Goal: Register for event/course

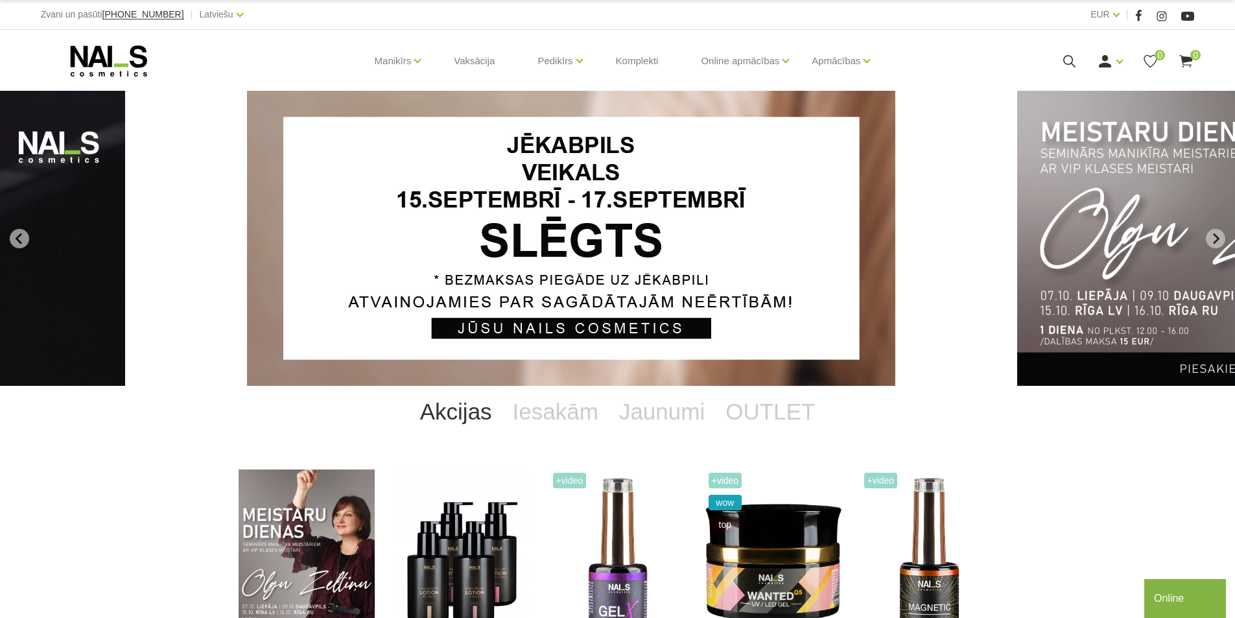
click at [1066, 61] on icon at bounding box center [1069, 61] width 16 height 16
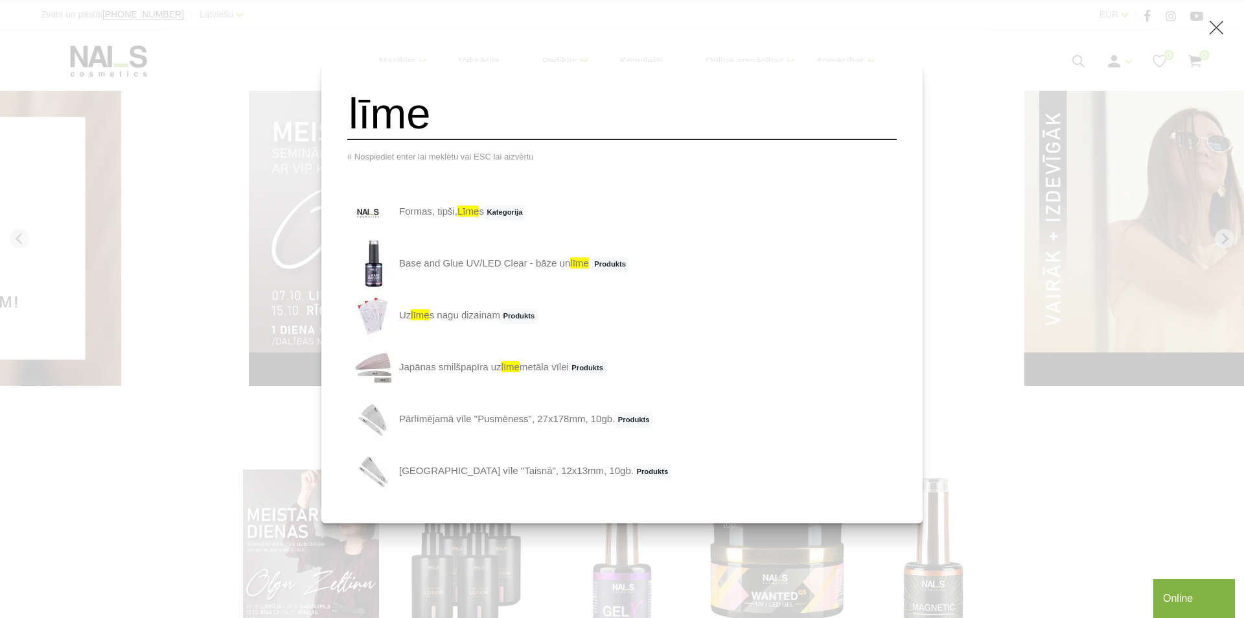
type input "līme"
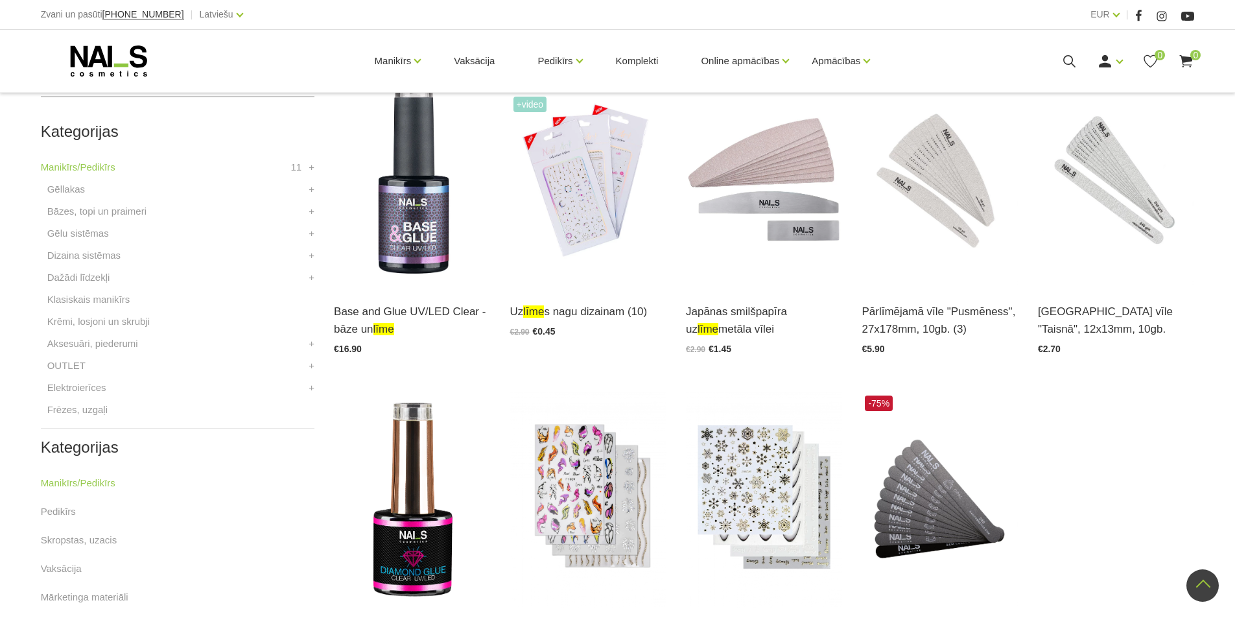
scroll to position [191, 0]
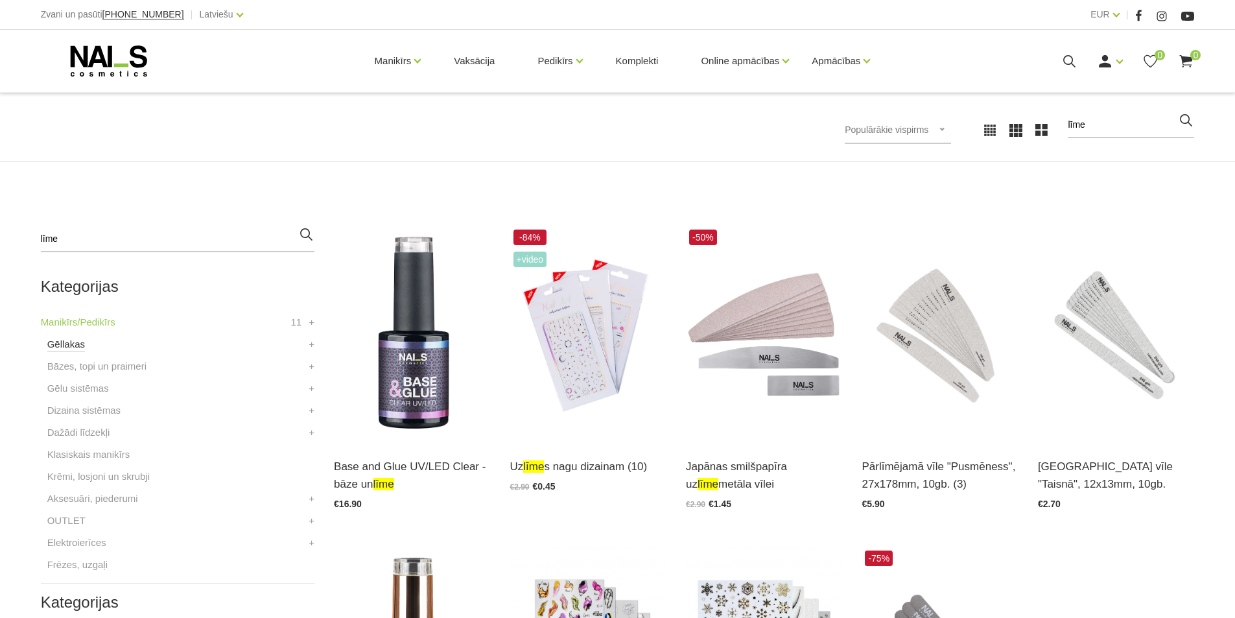
click at [50, 345] on link "Gēllakas" at bounding box center [66, 344] width 38 height 16
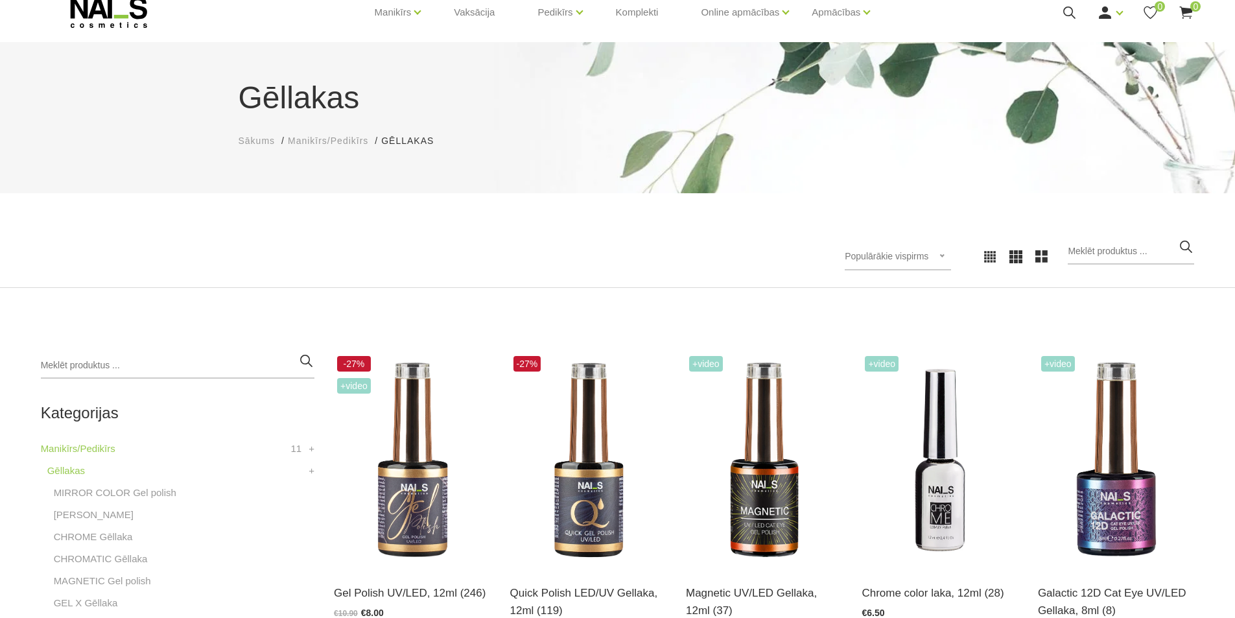
scroll to position [130, 0]
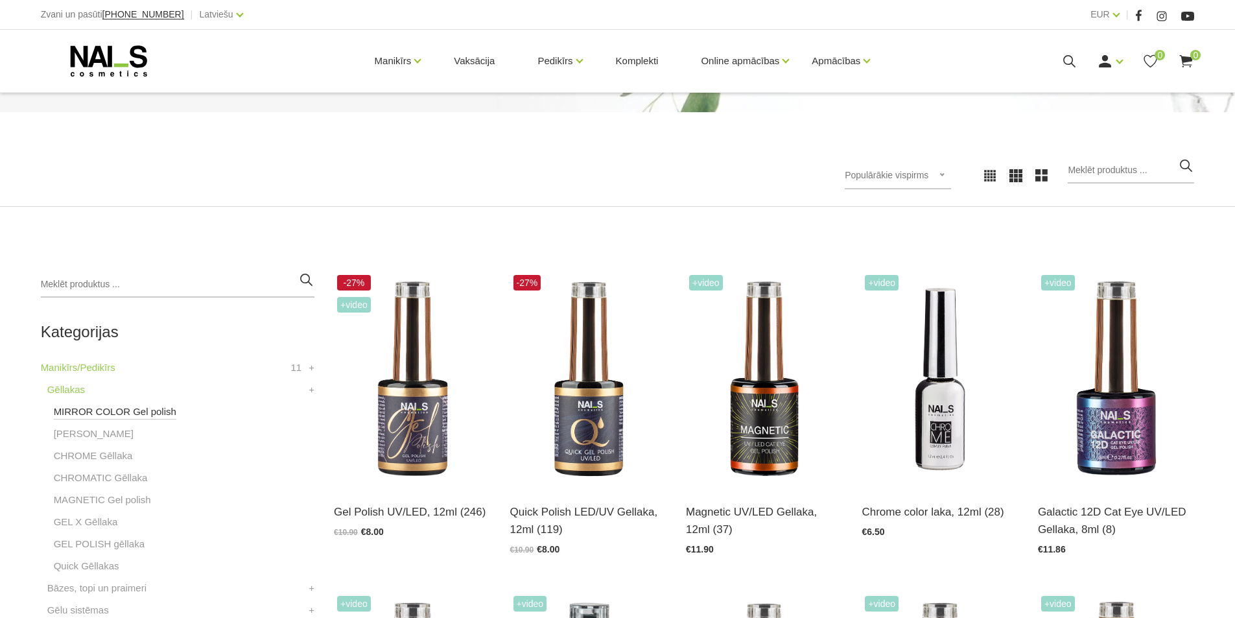
click at [134, 413] on link "MIRROR COLOR Gel polish" at bounding box center [115, 412] width 122 height 16
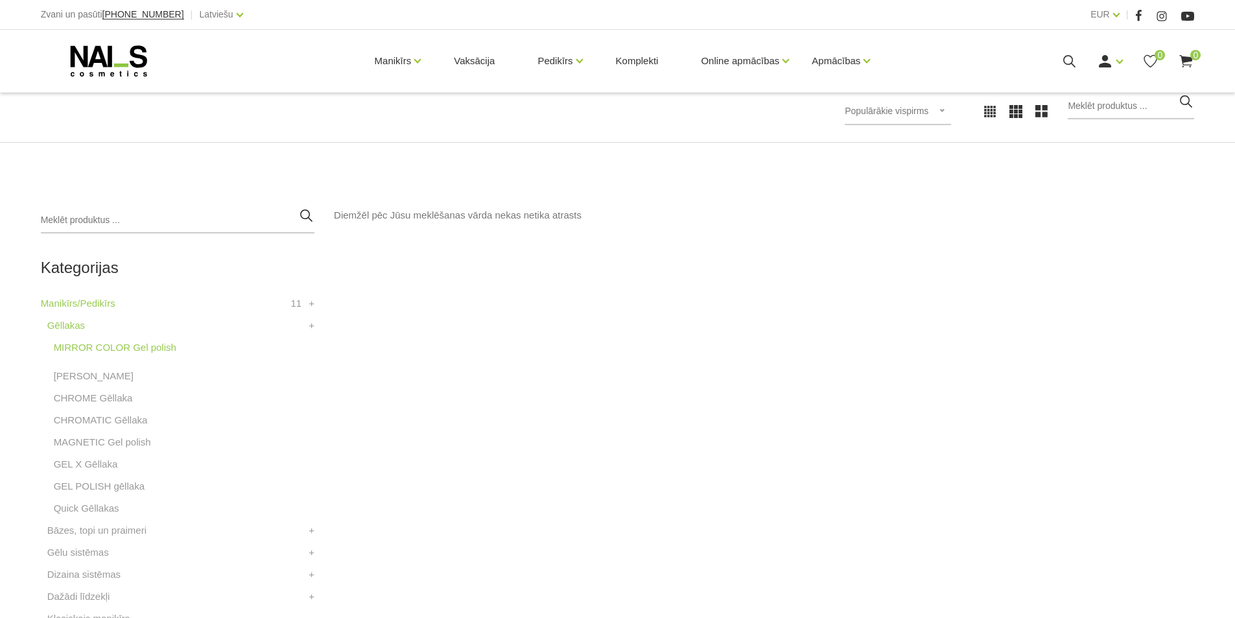
scroll to position [194, 0]
click at [86, 376] on link "[PERSON_NAME]" at bounding box center [94, 375] width 80 height 16
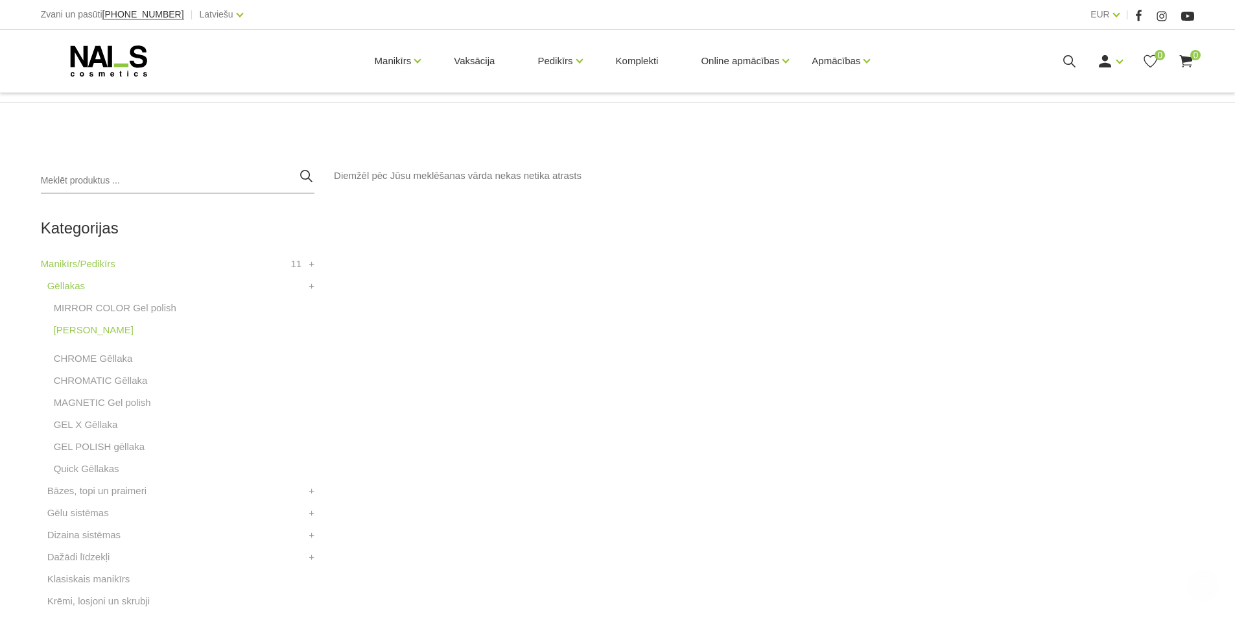
scroll to position [259, 0]
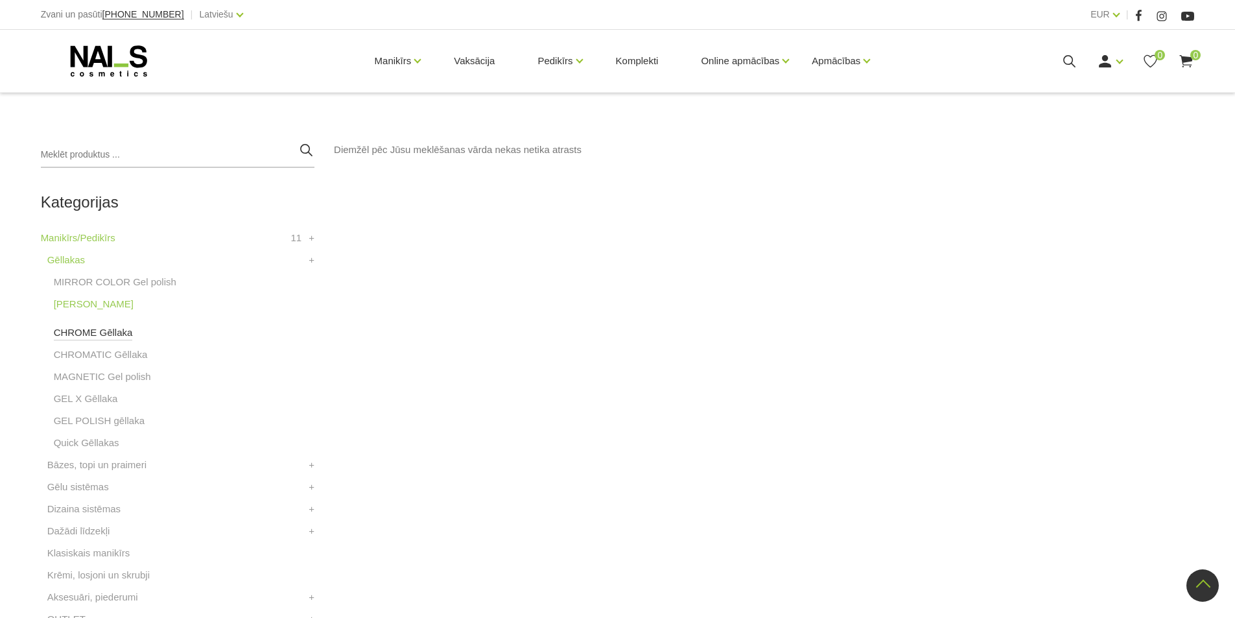
click at [102, 336] on link "CHROME Gēllaka" at bounding box center [93, 333] width 79 height 16
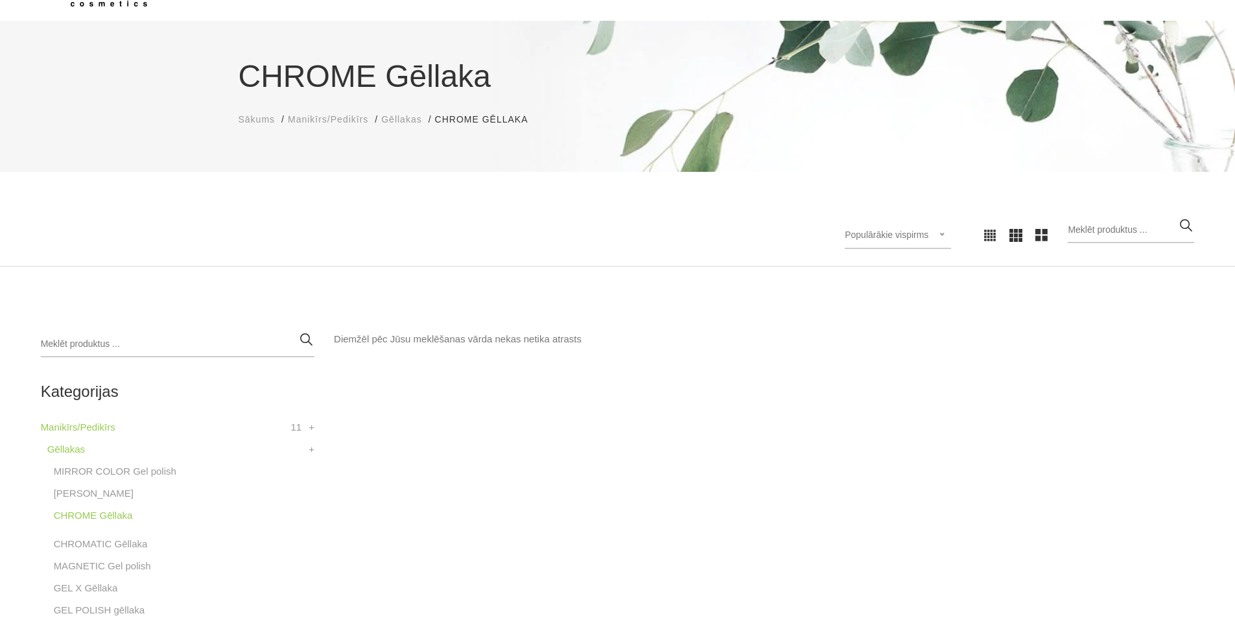
scroll to position [324, 0]
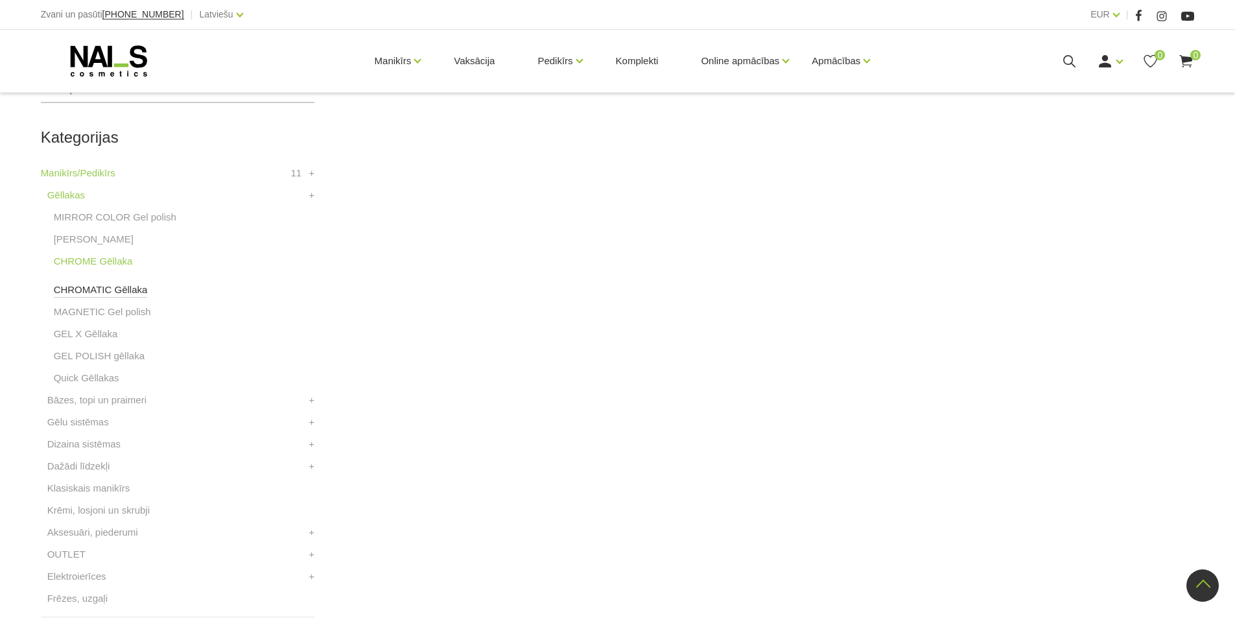
click at [100, 293] on link "CHROMATIC Gēllaka" at bounding box center [101, 290] width 94 height 16
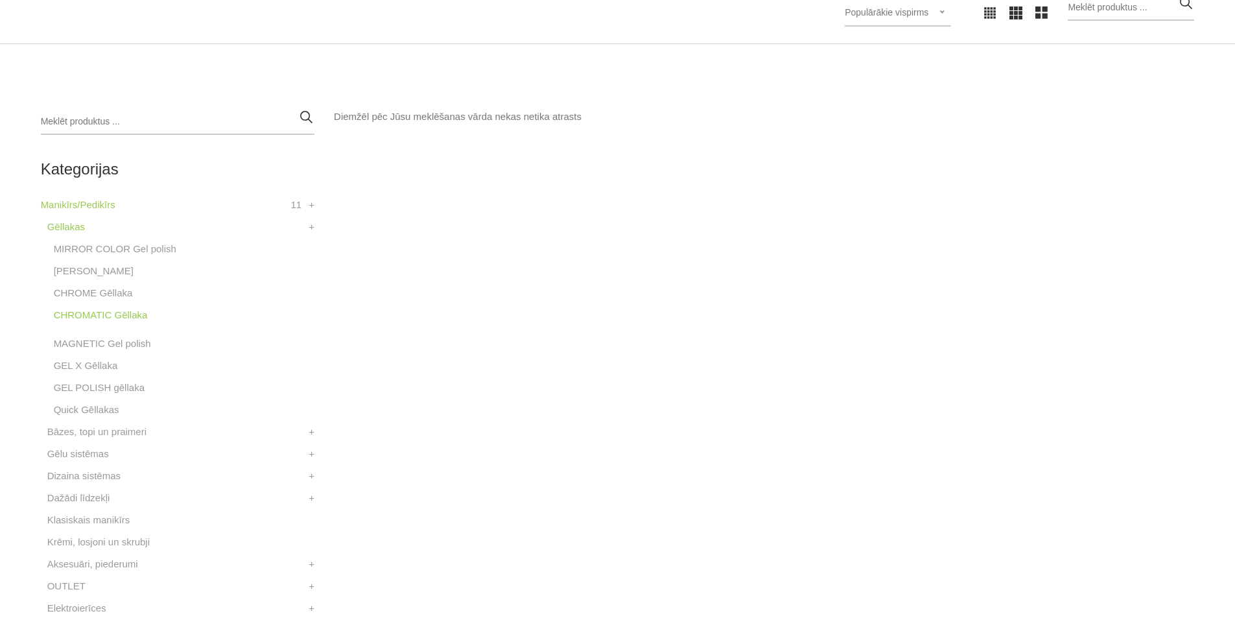
scroll to position [389, 0]
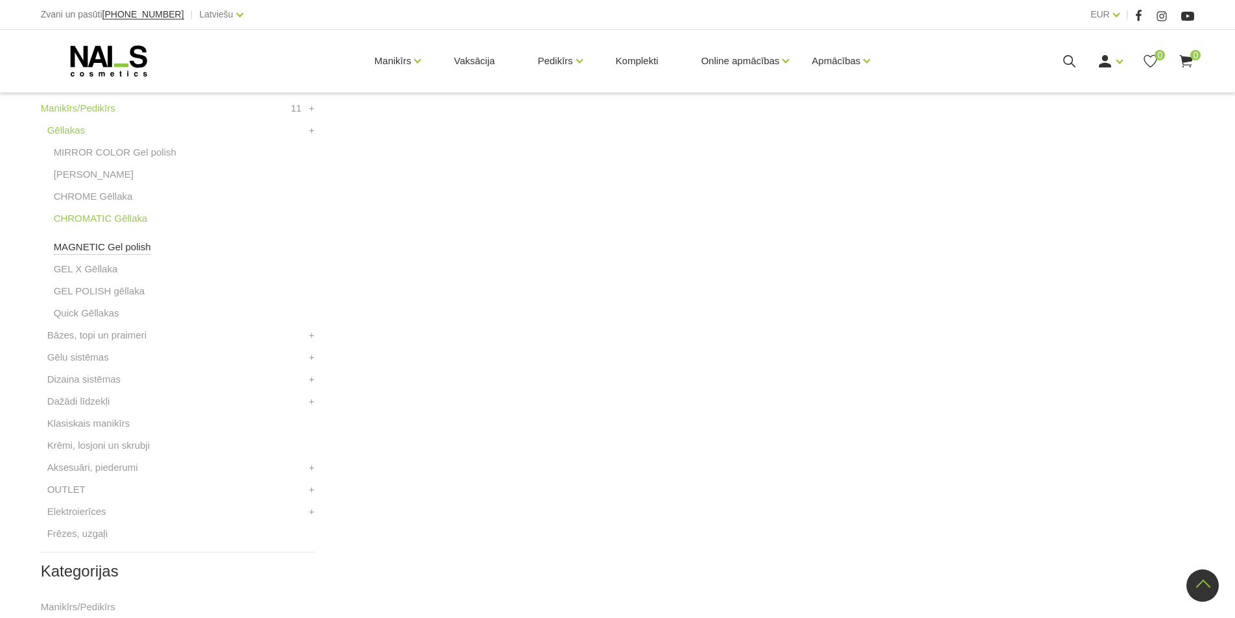
click at [107, 243] on link "MAGNETIC Gel polish" at bounding box center [102, 247] width 97 height 16
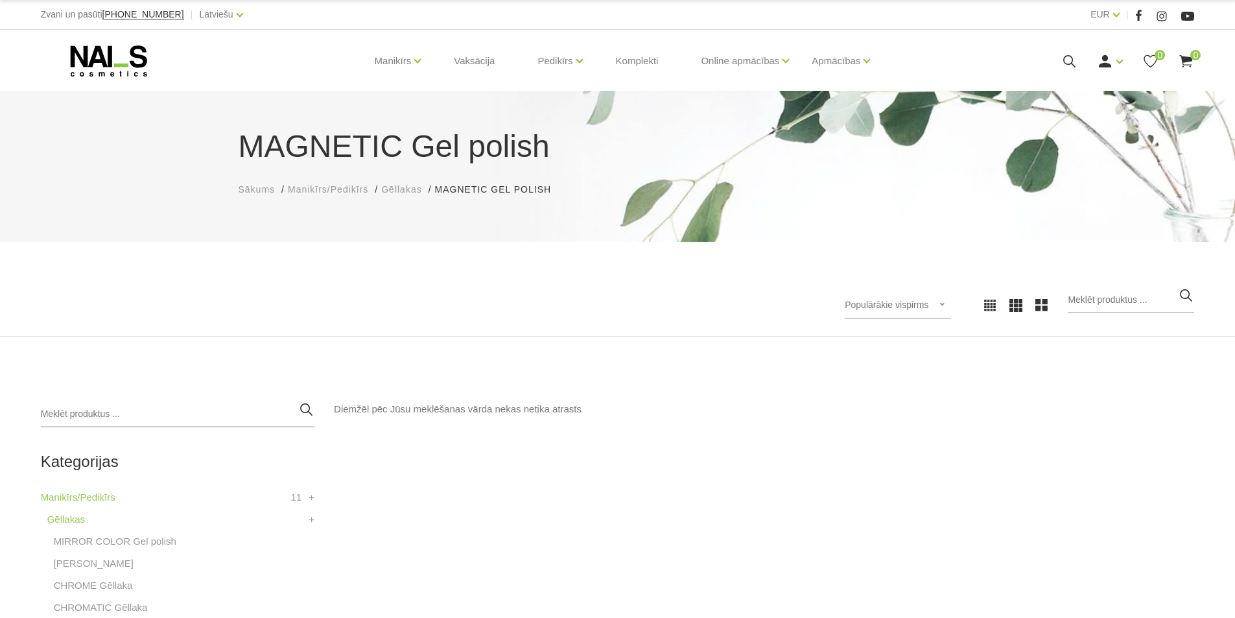
scroll to position [389, 0]
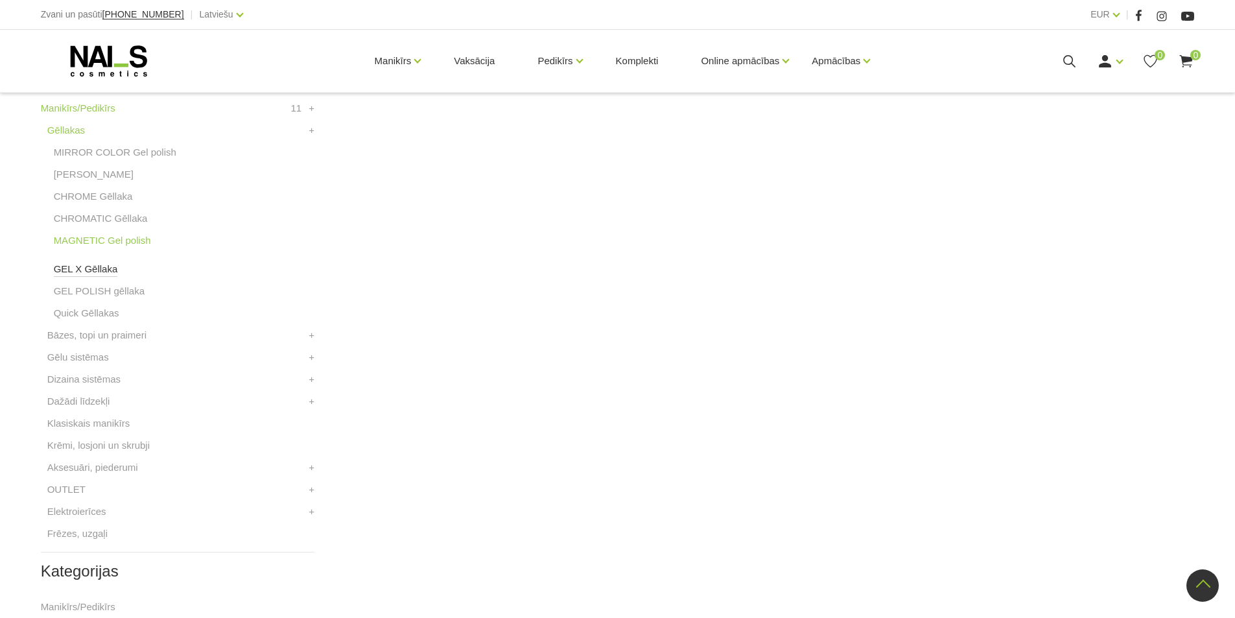
click at [106, 268] on link "GEL X Gēllaka" at bounding box center [86, 269] width 64 height 16
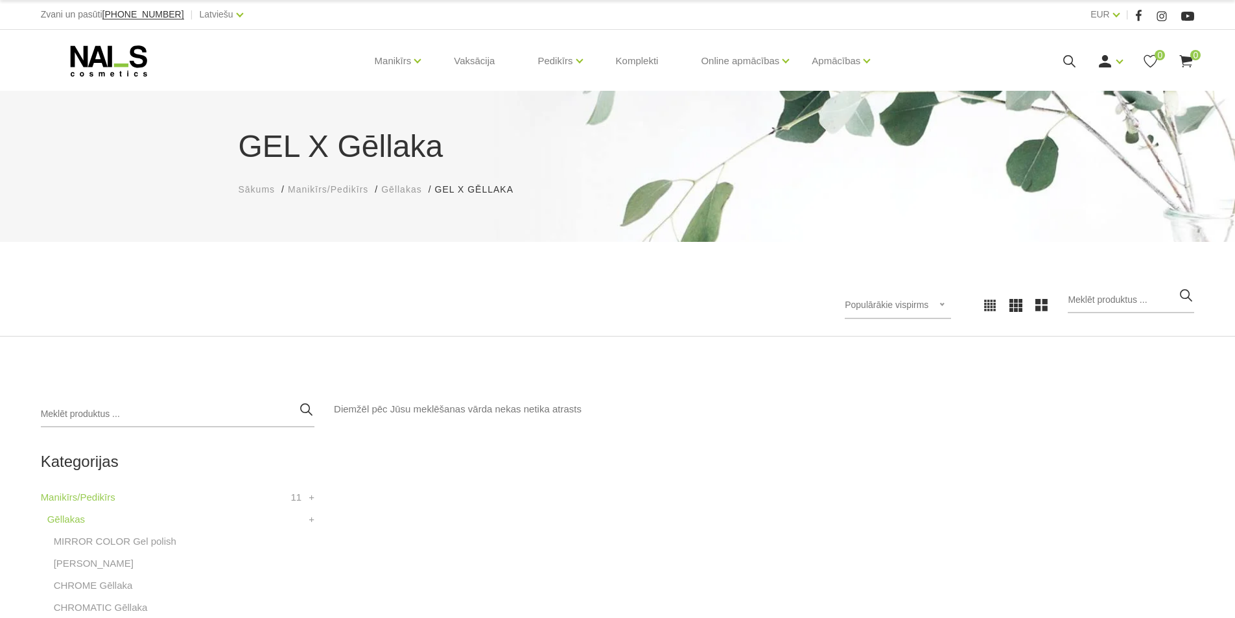
scroll to position [324, 0]
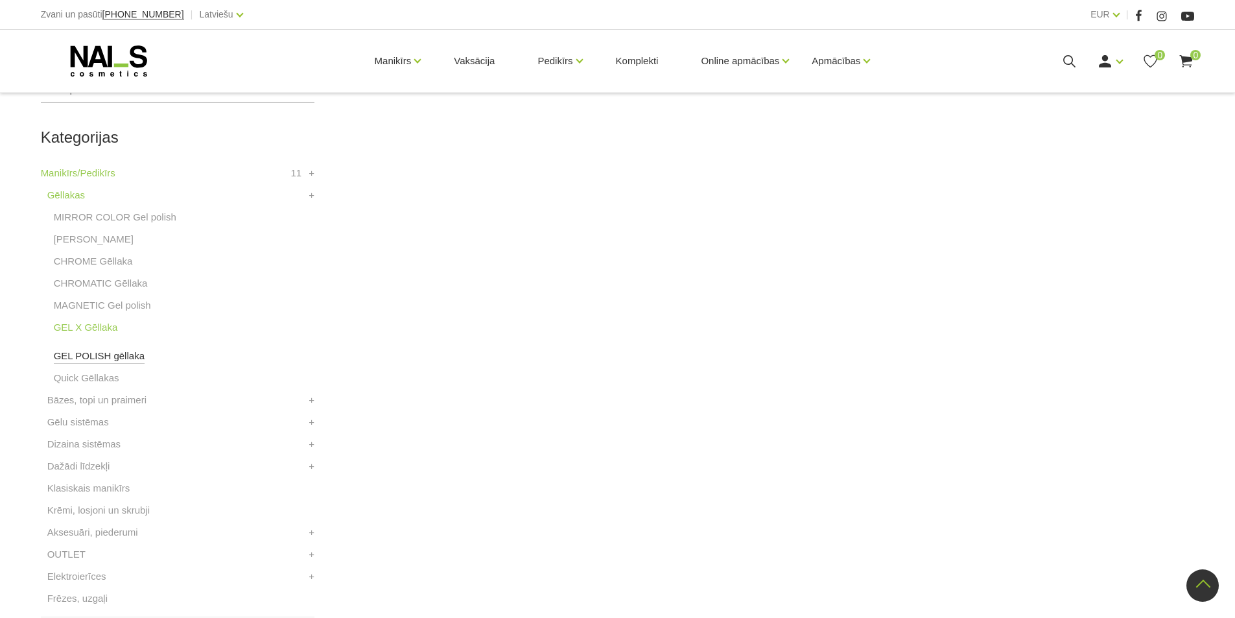
click at [116, 360] on link "GEL POLISH gēllaka" at bounding box center [99, 356] width 91 height 16
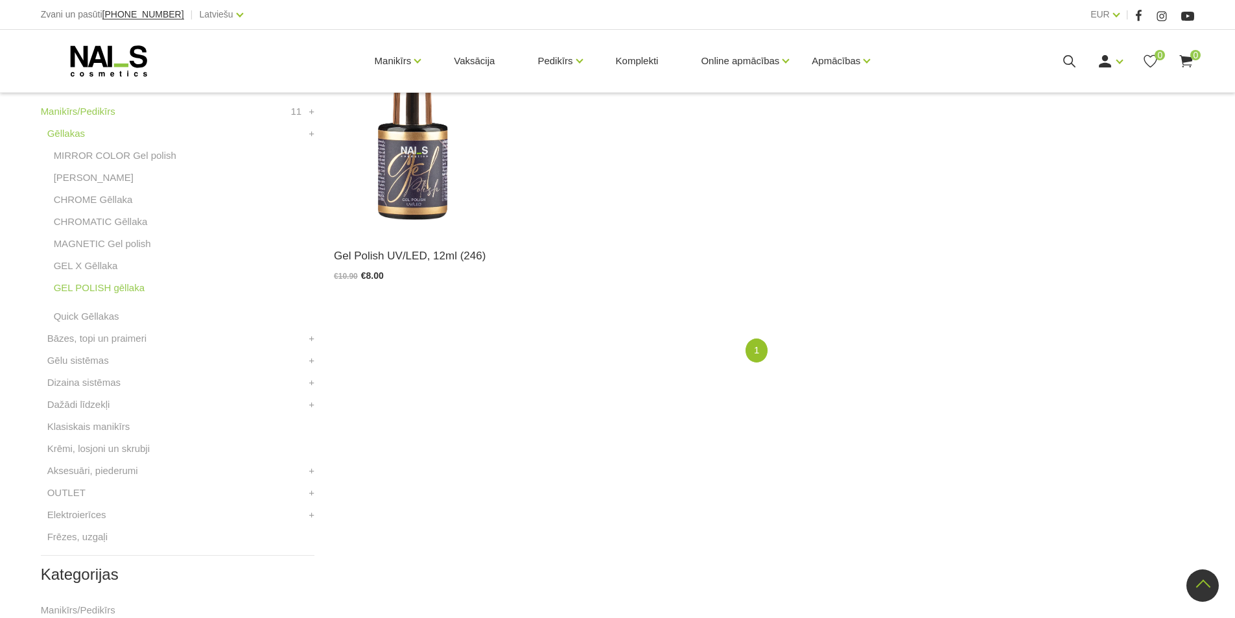
scroll to position [389, 0]
click at [91, 354] on link "Gēlu sistēmas" at bounding box center [78, 357] width 62 height 16
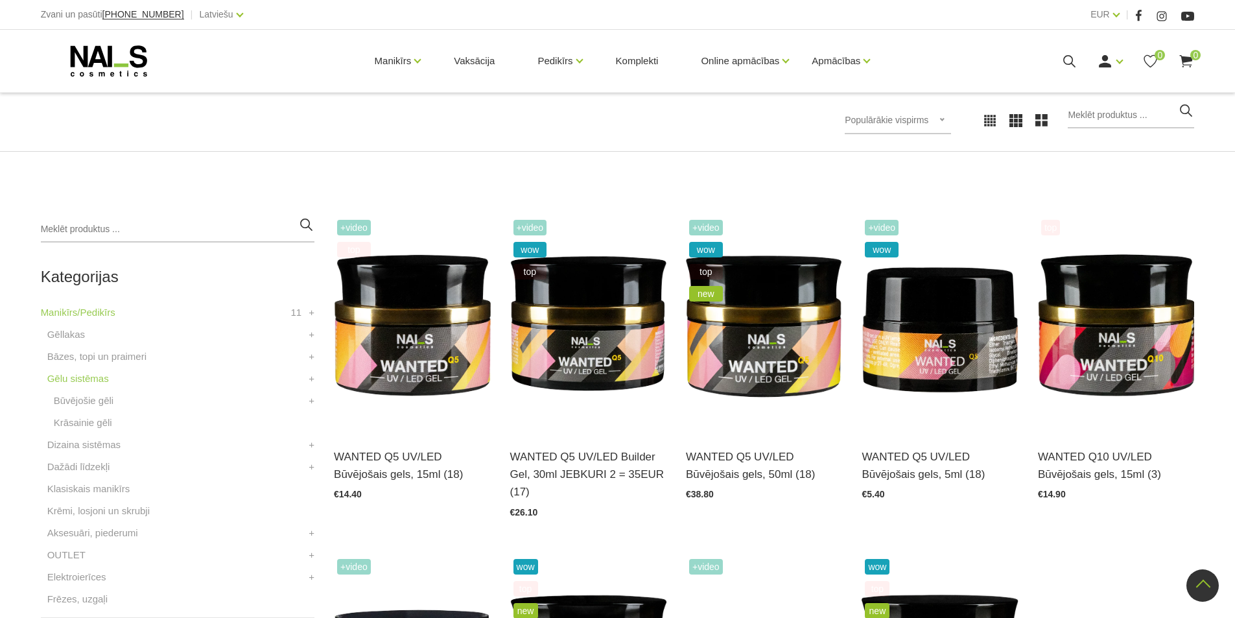
scroll to position [177, 0]
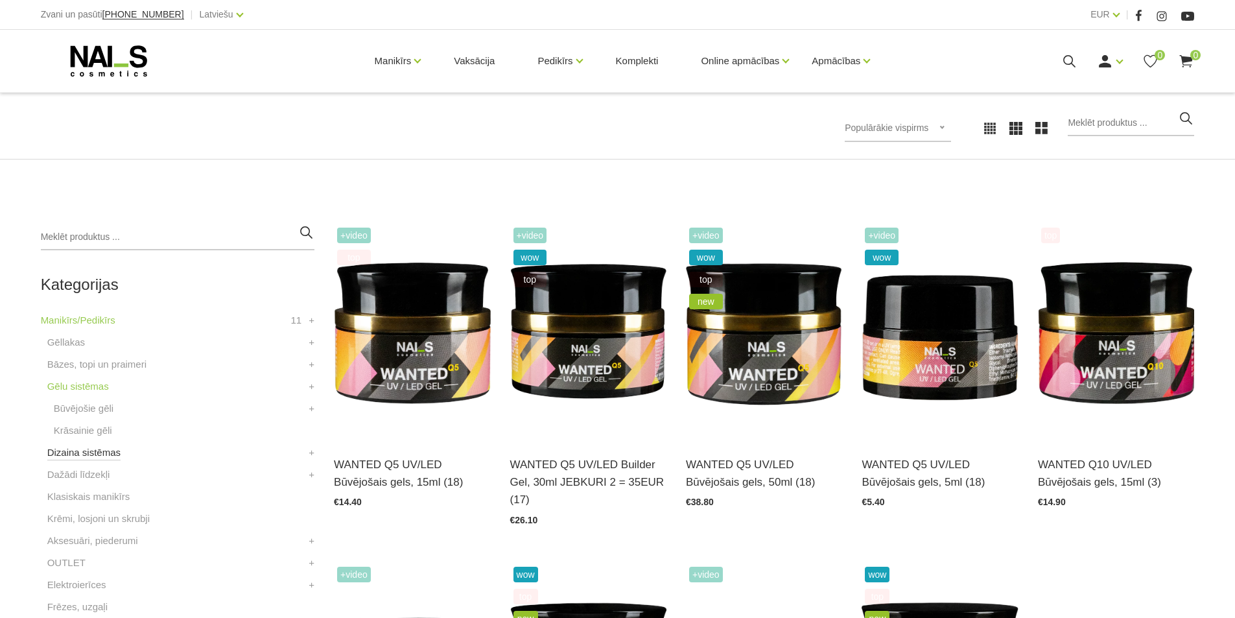
click at [102, 450] on link "Dizaina sistēmas" at bounding box center [83, 453] width 73 height 16
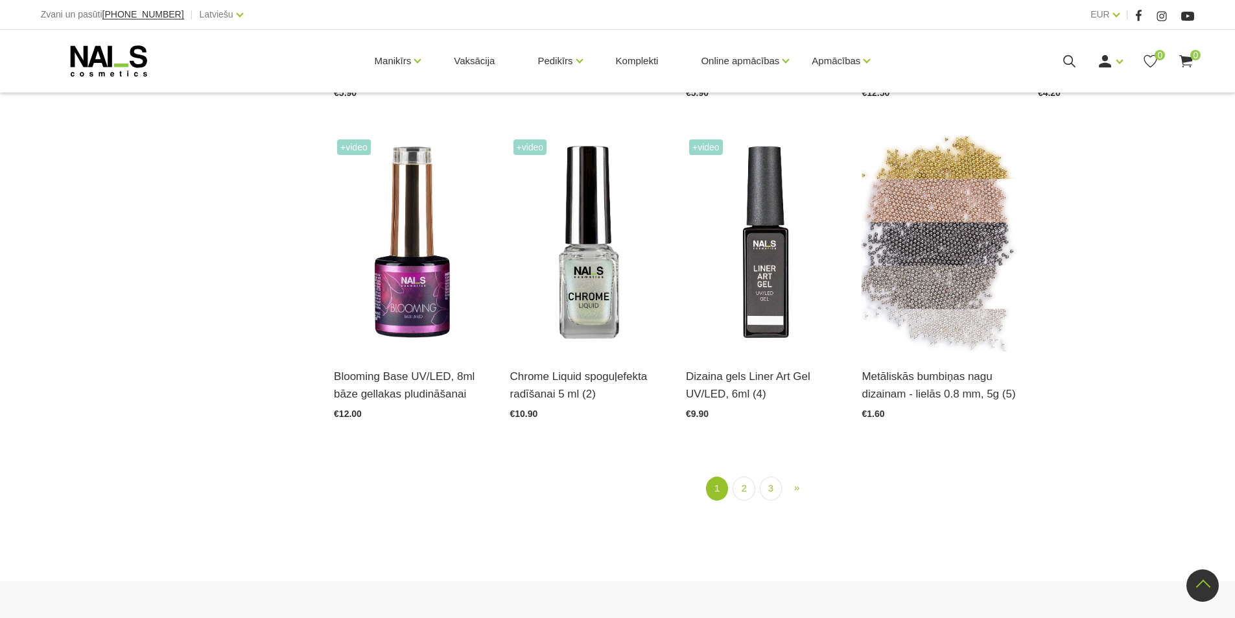
scroll to position [1685, 0]
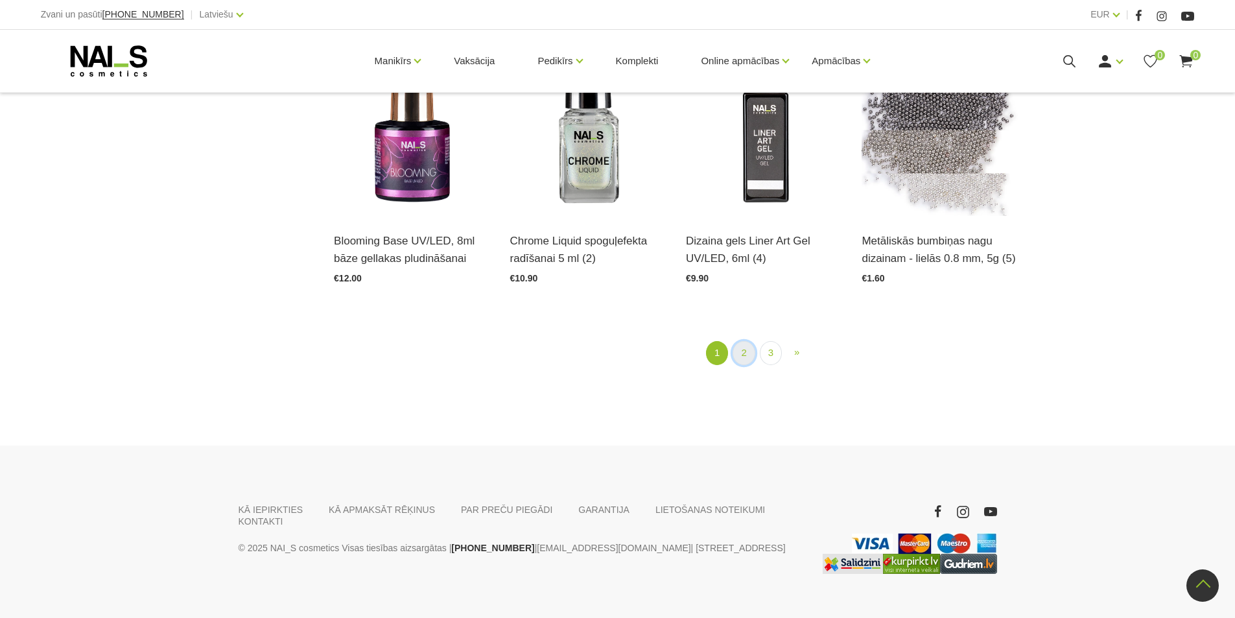
click at [748, 356] on link "2" at bounding box center [743, 353] width 22 height 24
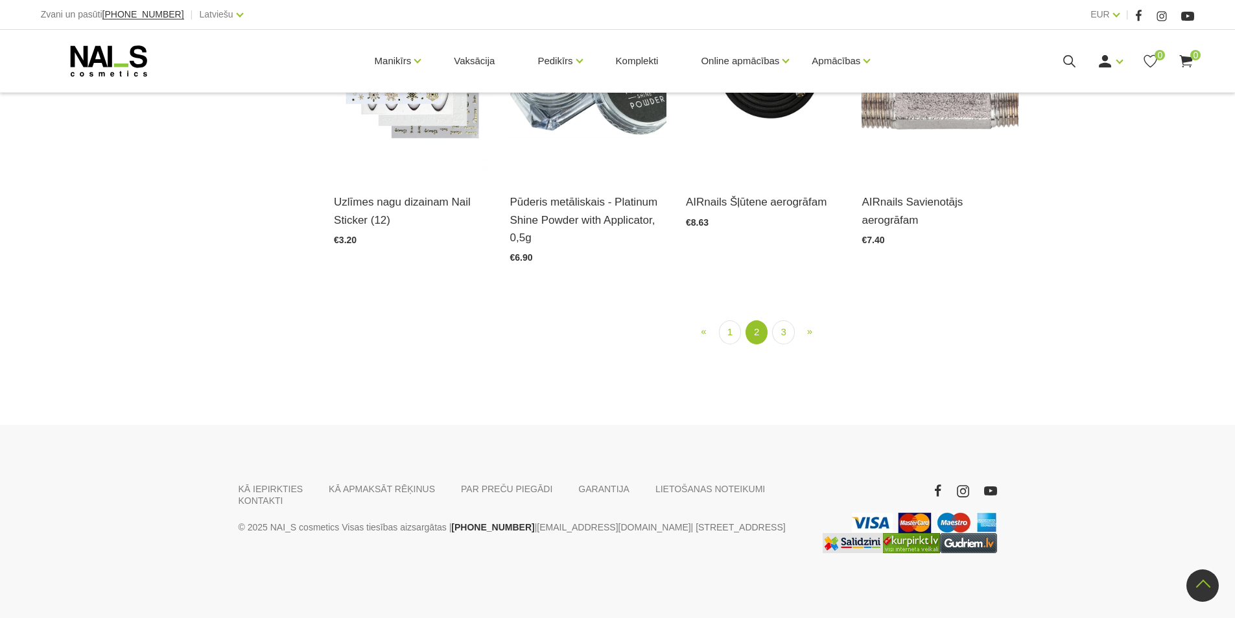
scroll to position [1706, 0]
click at [795, 332] on ul "« Prev 1 2 (current) 3 » Next" at bounding box center [764, 332] width 778 height 24
click at [782, 334] on link "3" at bounding box center [783, 332] width 22 height 24
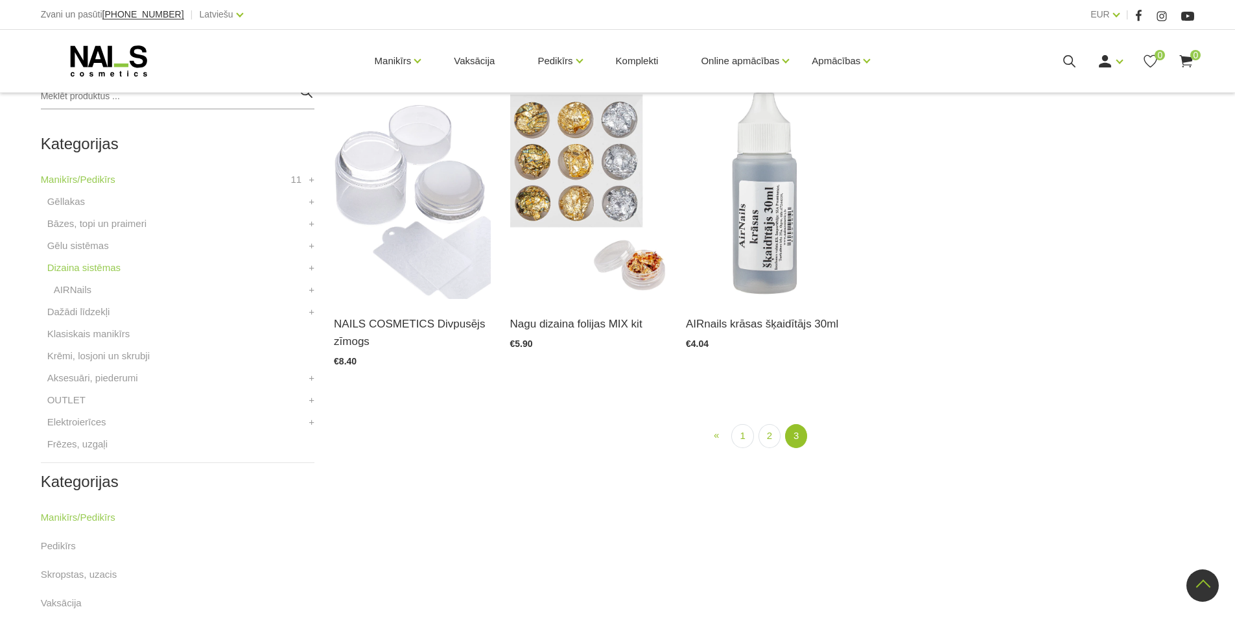
scroll to position [265, 0]
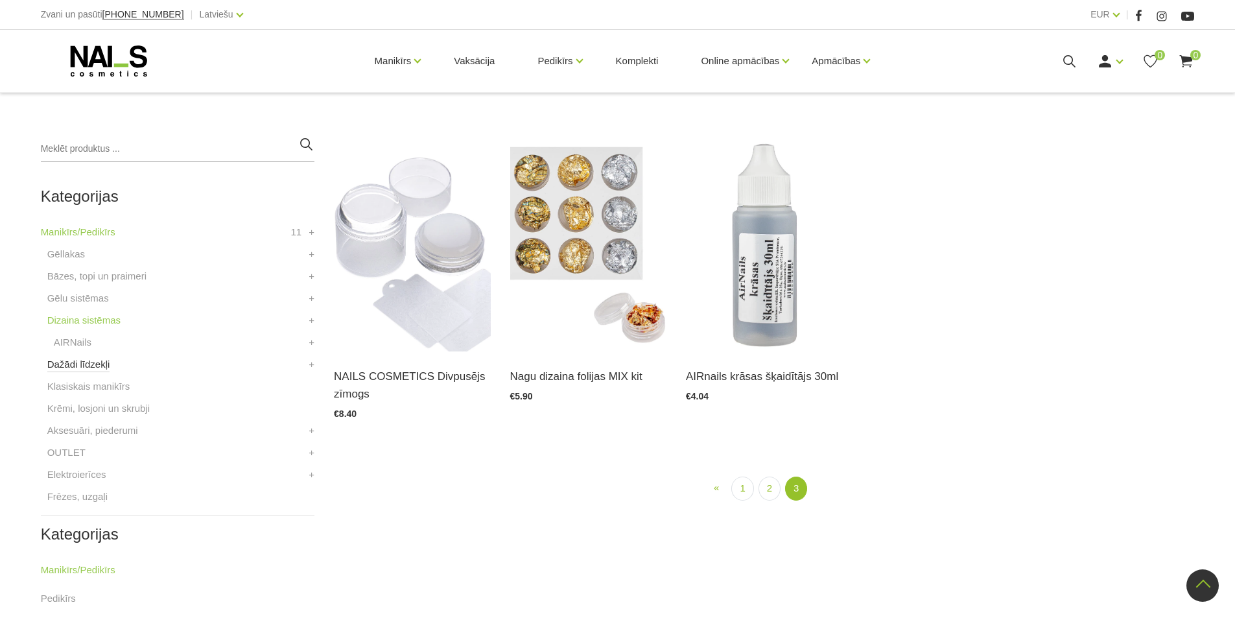
click at [66, 368] on link "Dažādi līdzekļi" at bounding box center [78, 364] width 63 height 16
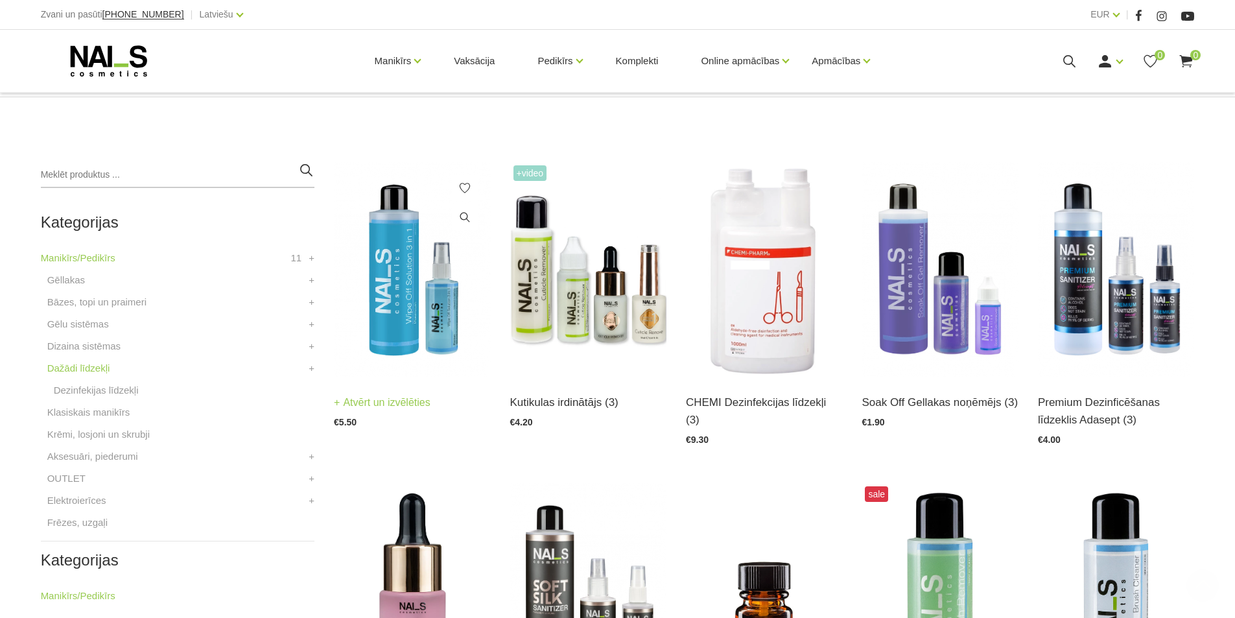
scroll to position [259, 0]
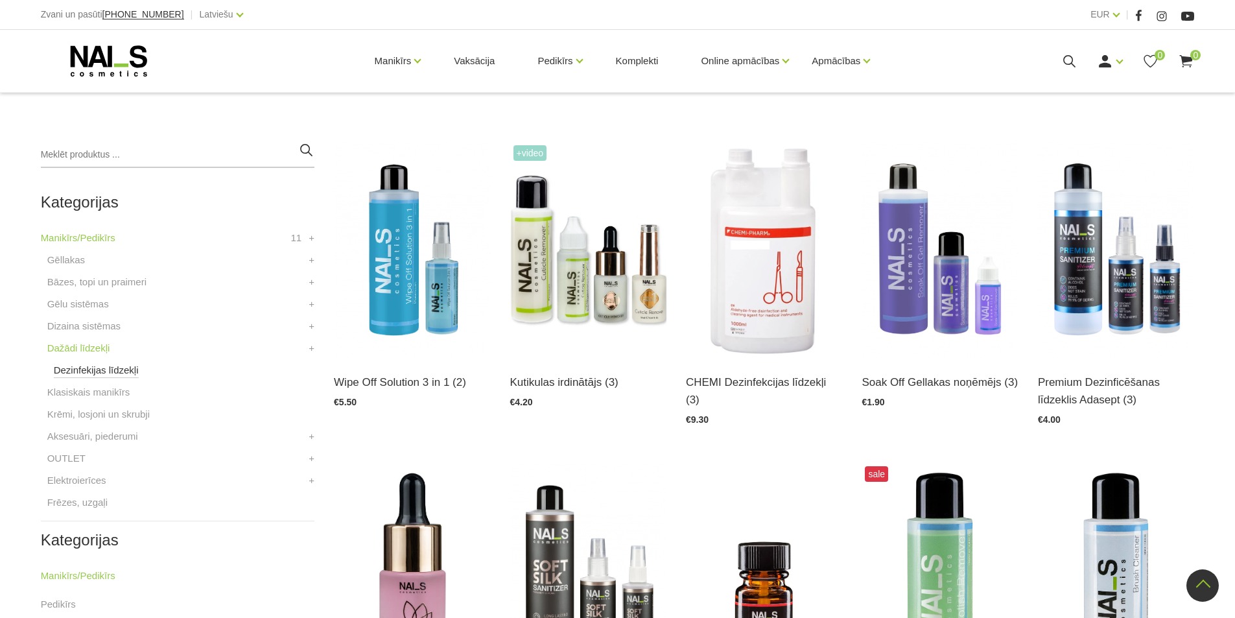
click at [91, 374] on link "Dezinfekijas līdzekļi" at bounding box center [96, 370] width 85 height 16
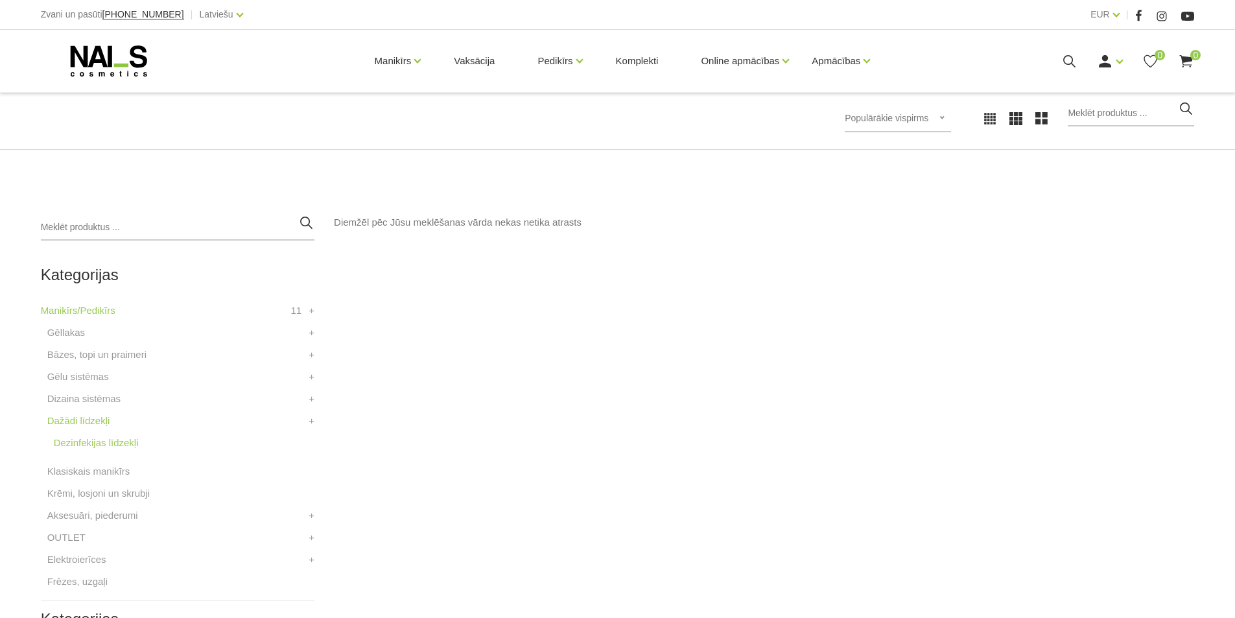
scroll to position [194, 0]
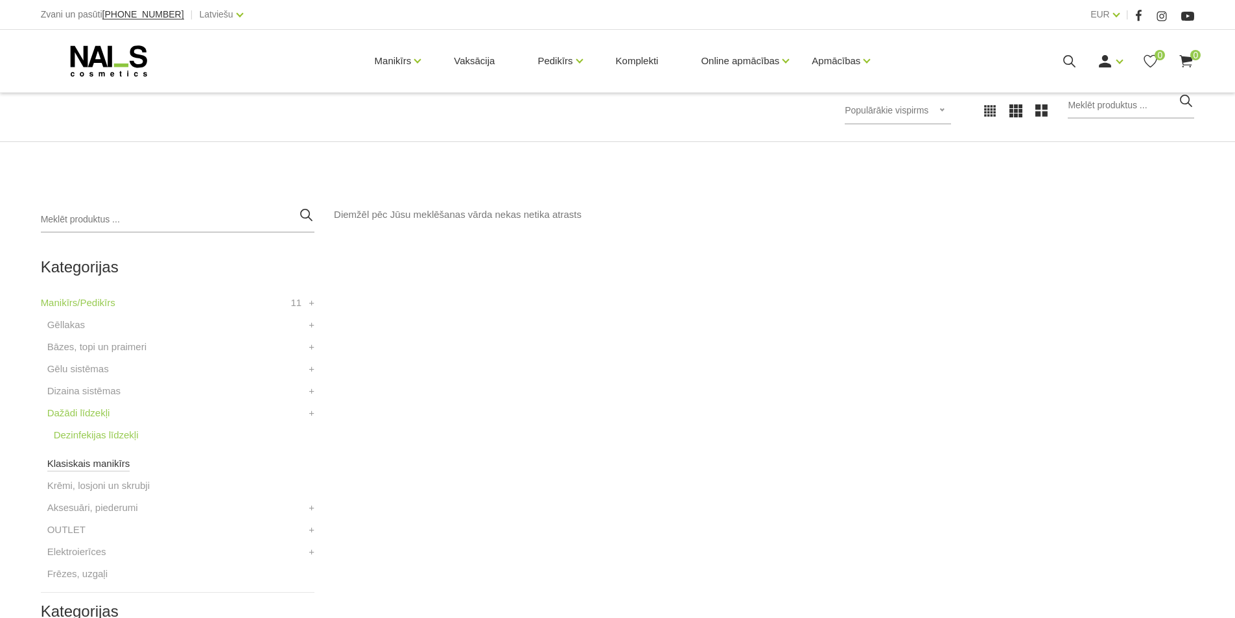
click at [94, 465] on link "Klasiskais manikīrs" at bounding box center [88, 464] width 83 height 16
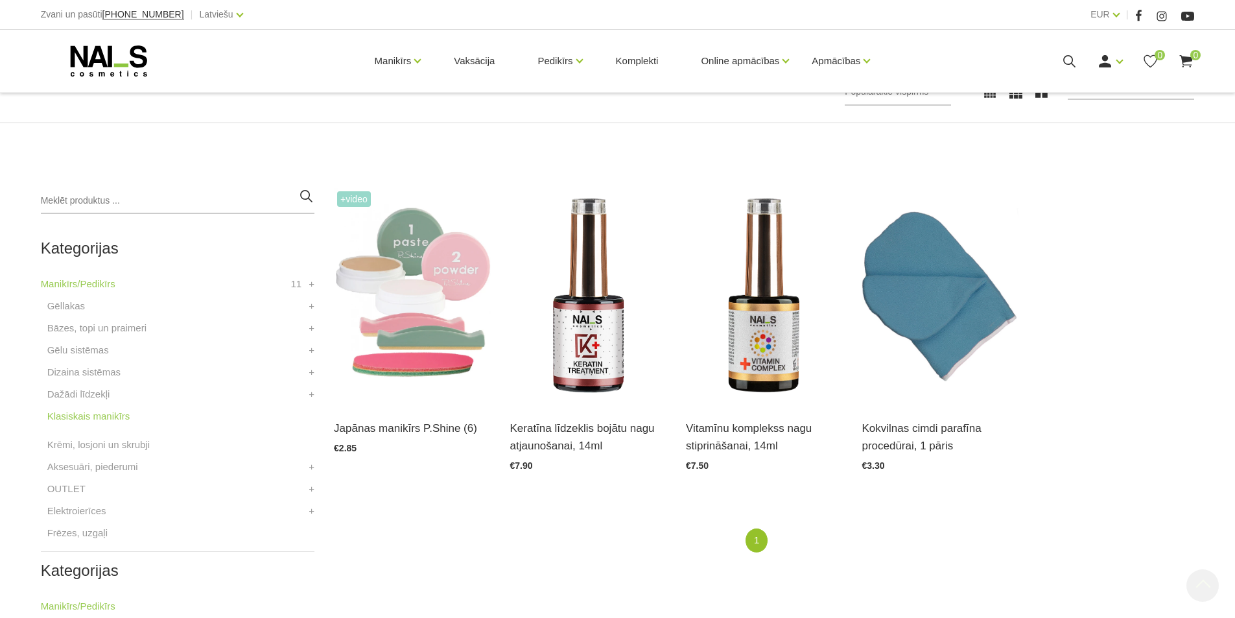
scroll to position [324, 0]
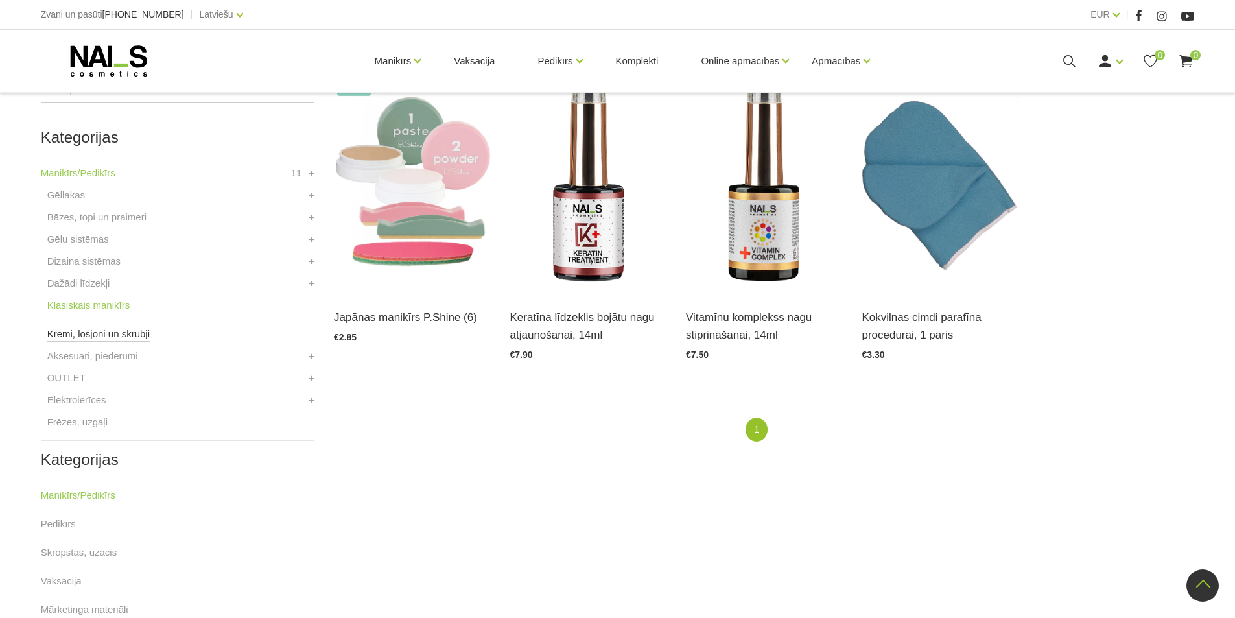
click at [104, 335] on link "Krēmi, losjoni un skrubji" at bounding box center [98, 334] width 102 height 16
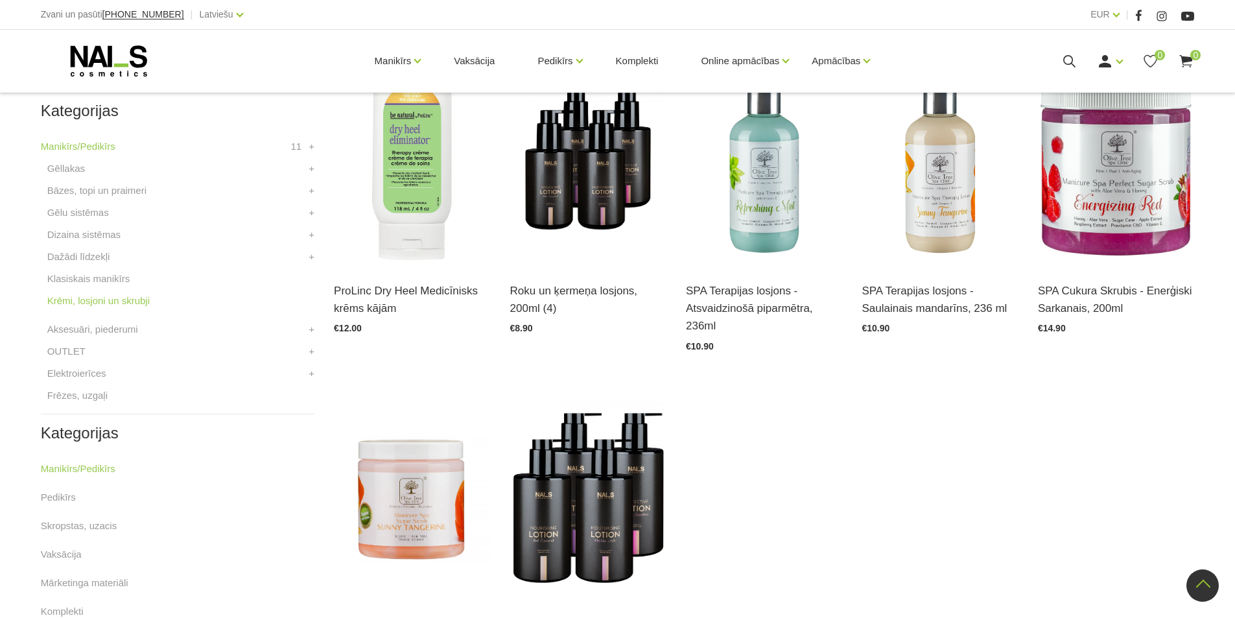
scroll to position [324, 0]
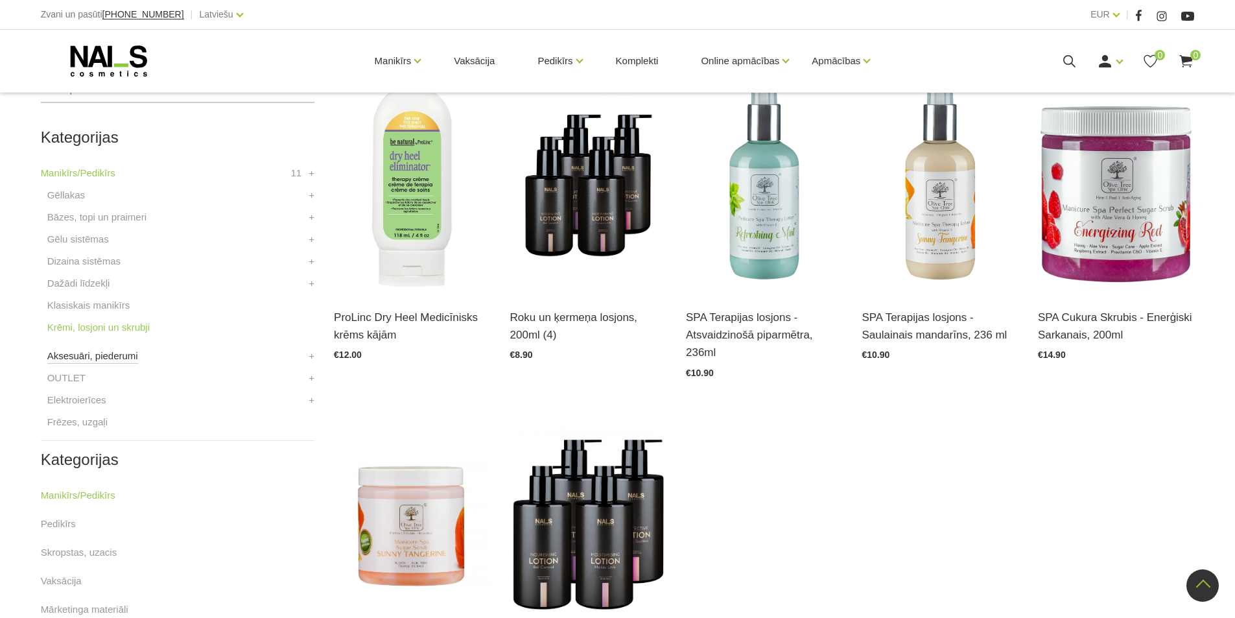
click at [115, 352] on link "Aksesuāri, piederumi" at bounding box center [92, 356] width 91 height 16
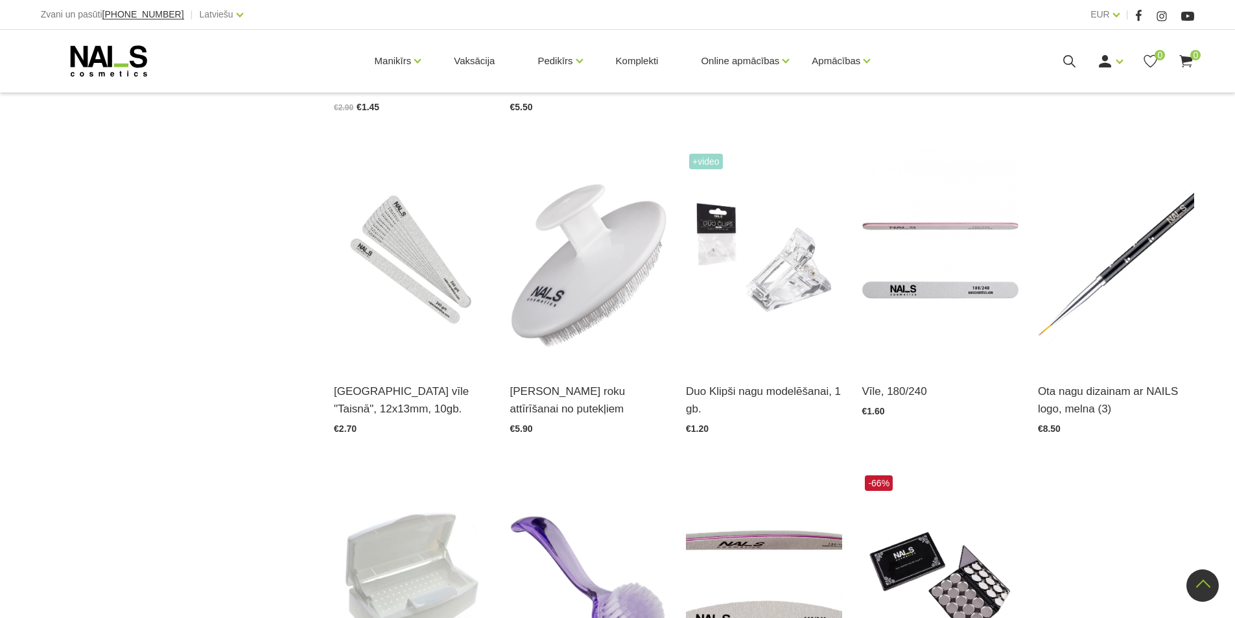
scroll to position [1555, 0]
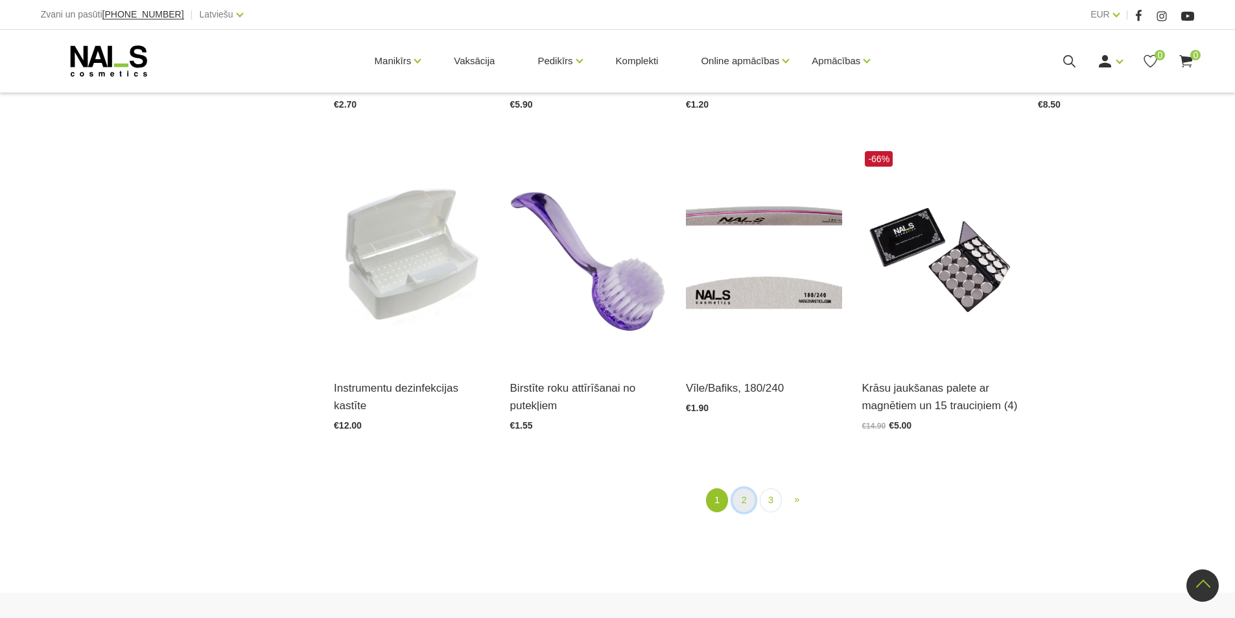
click at [746, 504] on link "2" at bounding box center [743, 500] width 22 height 24
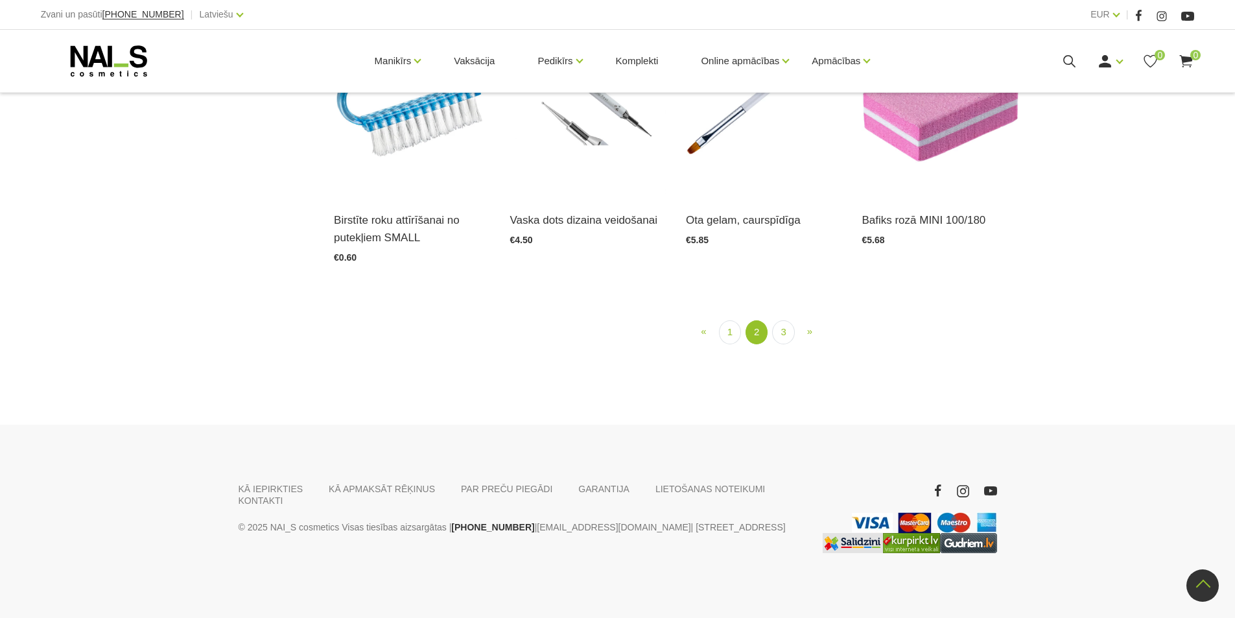
scroll to position [1691, 0]
click at [781, 344] on link "3" at bounding box center [783, 332] width 22 height 24
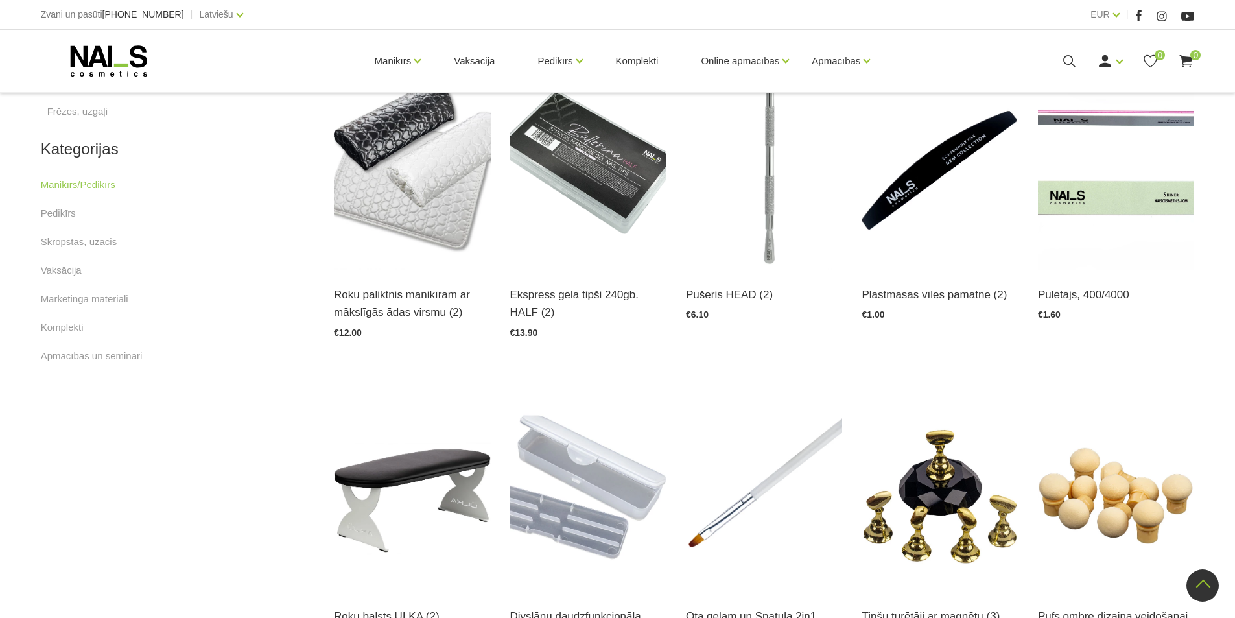
scroll to position [330, 0]
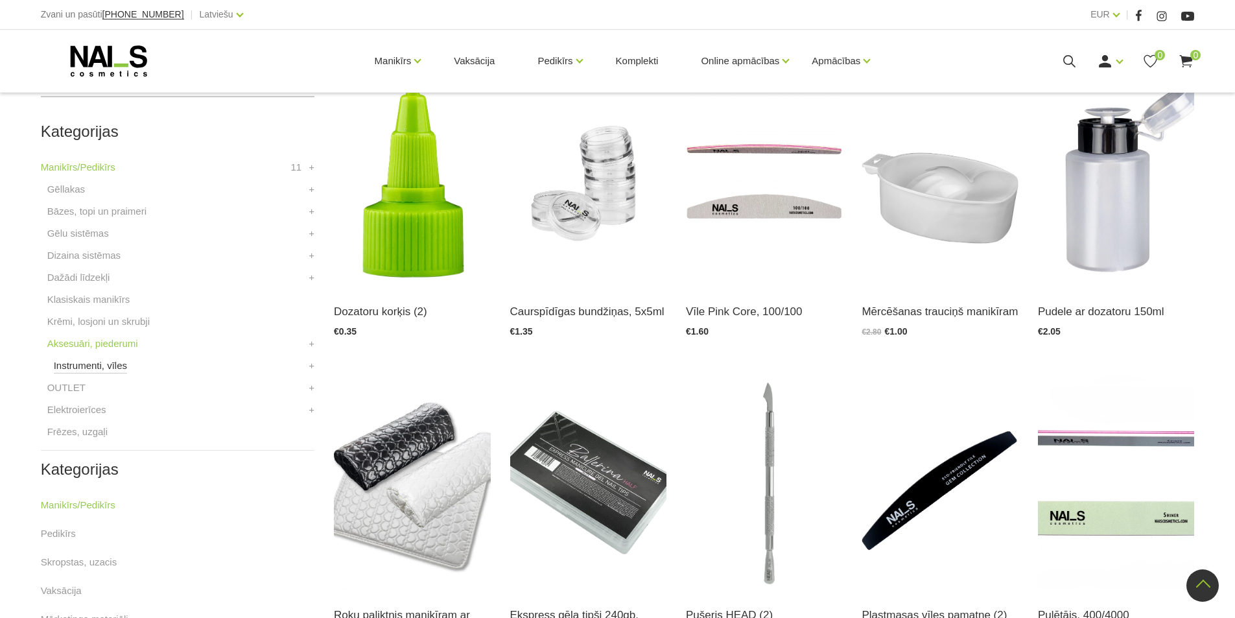
click at [94, 371] on link "Instrumenti, vīles" at bounding box center [90, 366] width 73 height 16
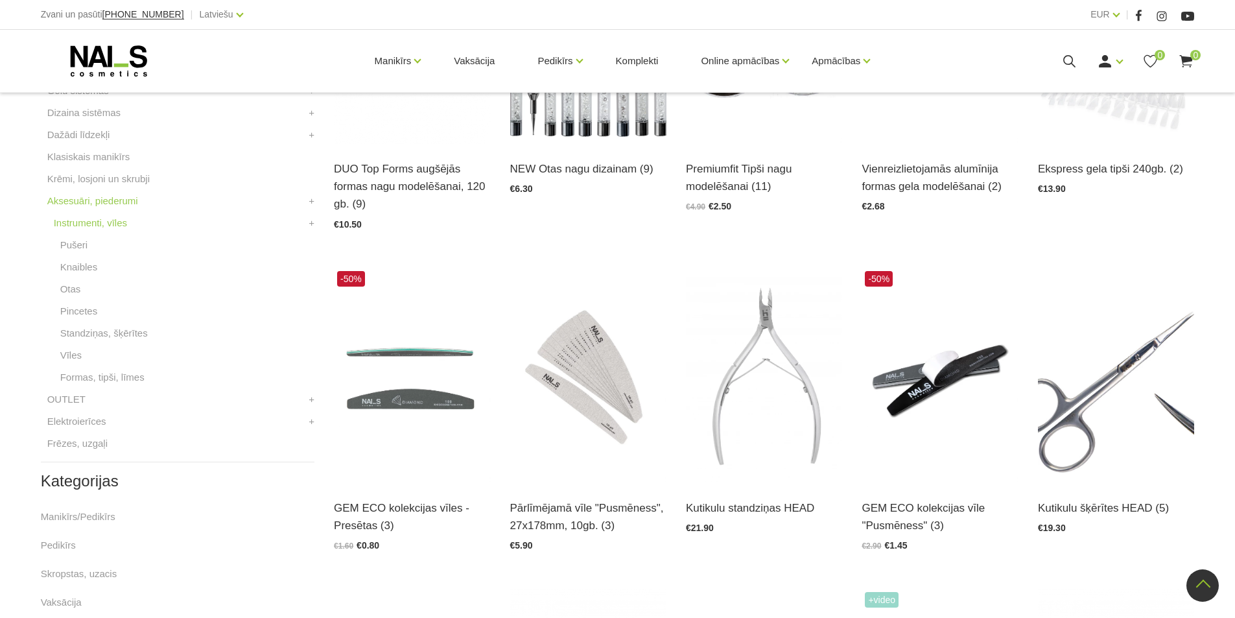
scroll to position [492, 0]
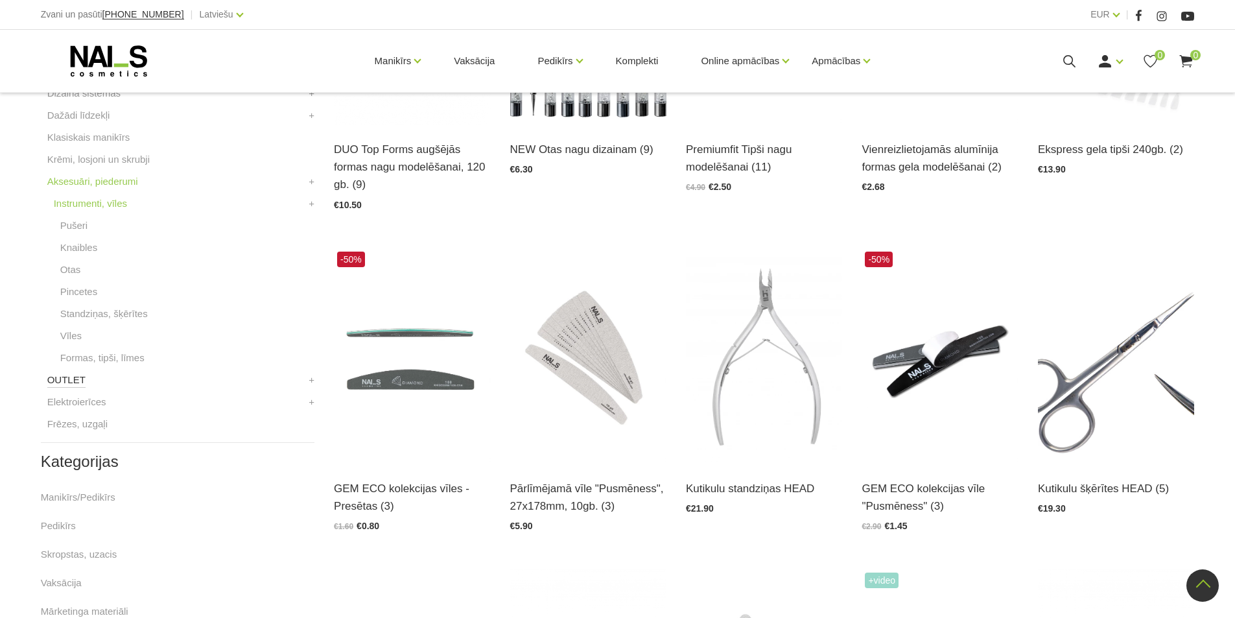
click at [71, 385] on link "OUTLET" at bounding box center [66, 380] width 38 height 16
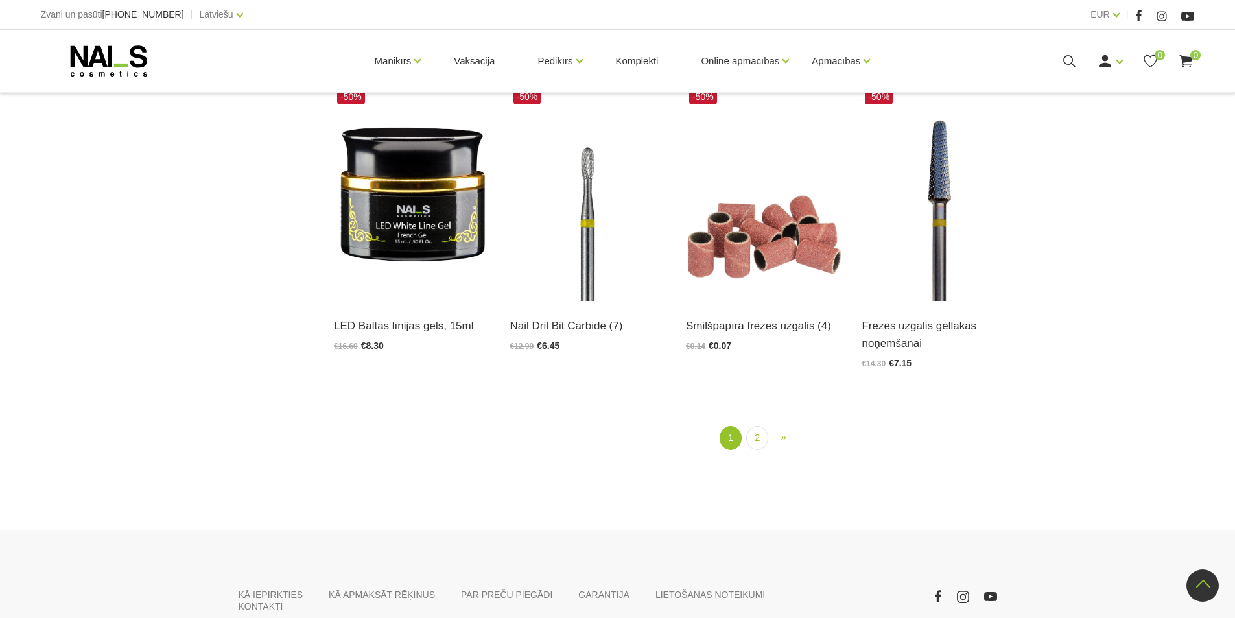
scroll to position [1706, 0]
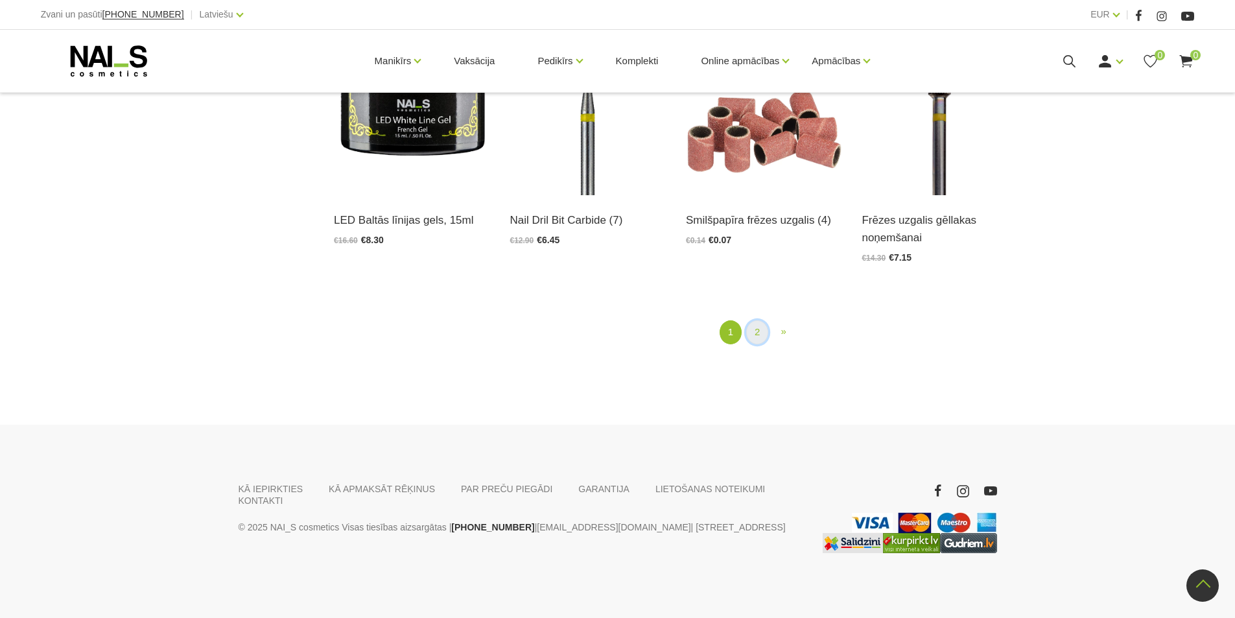
click at [754, 337] on link "2" at bounding box center [757, 332] width 22 height 24
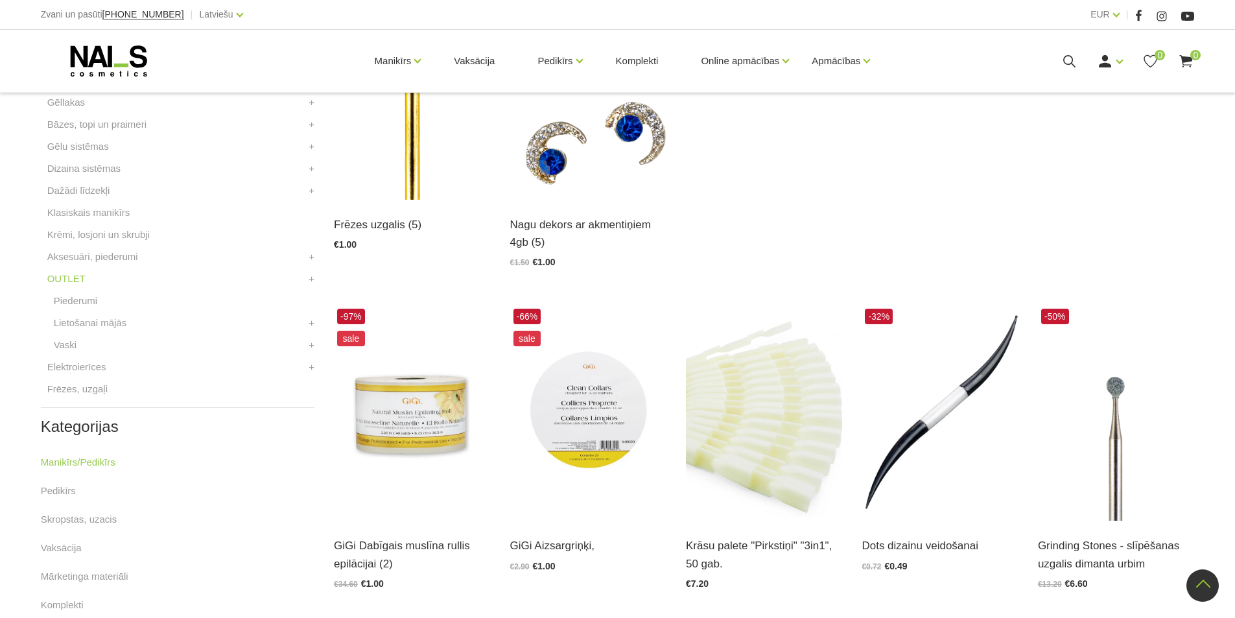
scroll to position [395, 0]
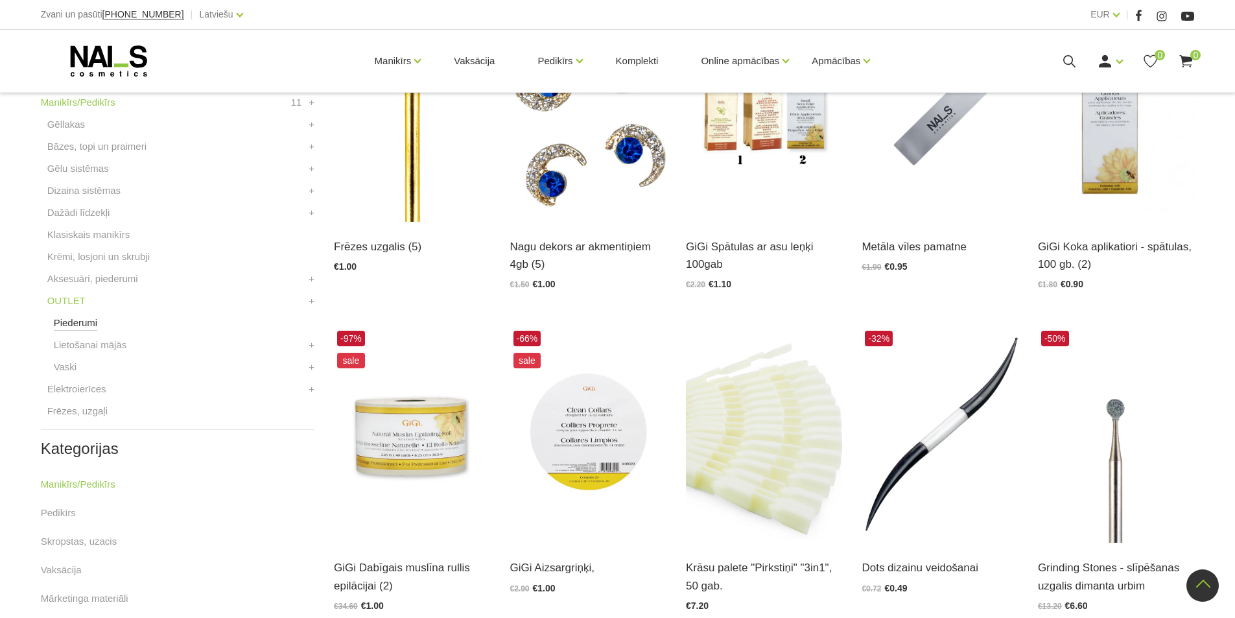
click at [86, 325] on link "Piederumi" at bounding box center [76, 323] width 44 height 16
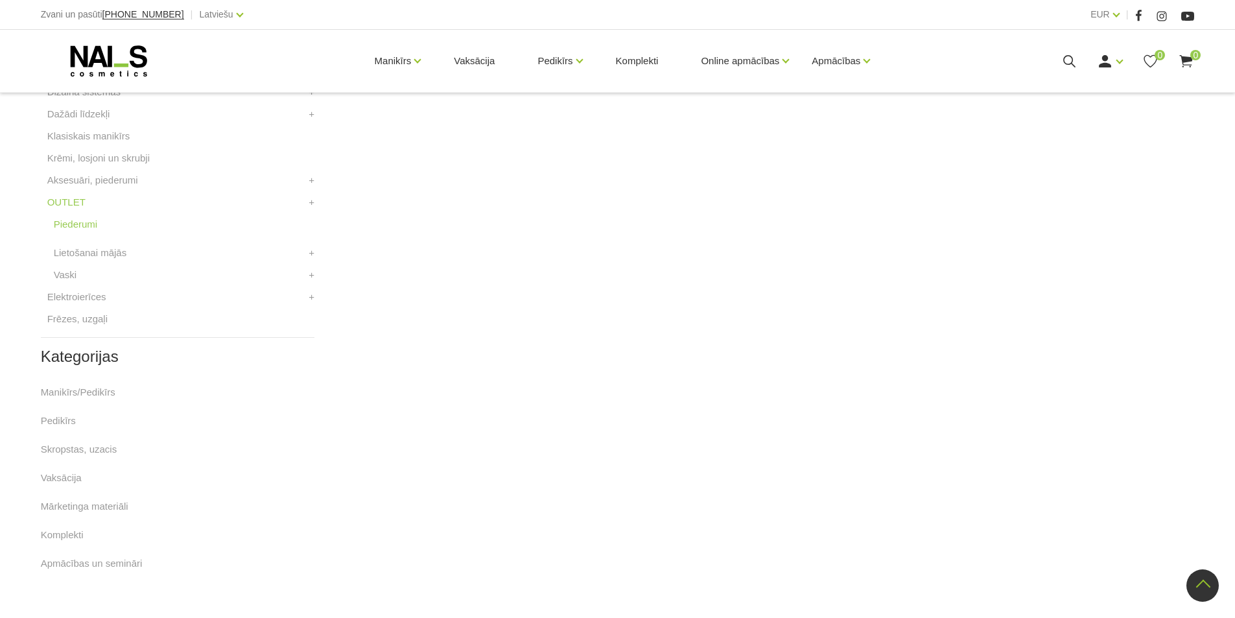
scroll to position [518, 0]
click at [108, 229] on link "Lietošanai mājās" at bounding box center [90, 228] width 73 height 16
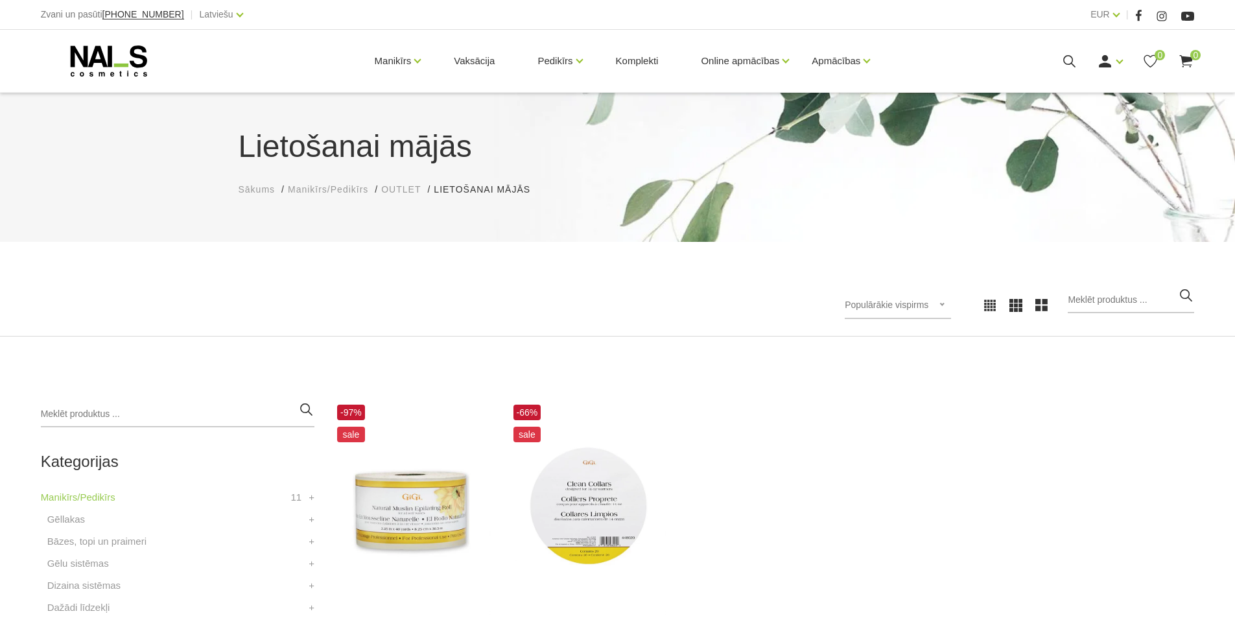
scroll to position [324, 0]
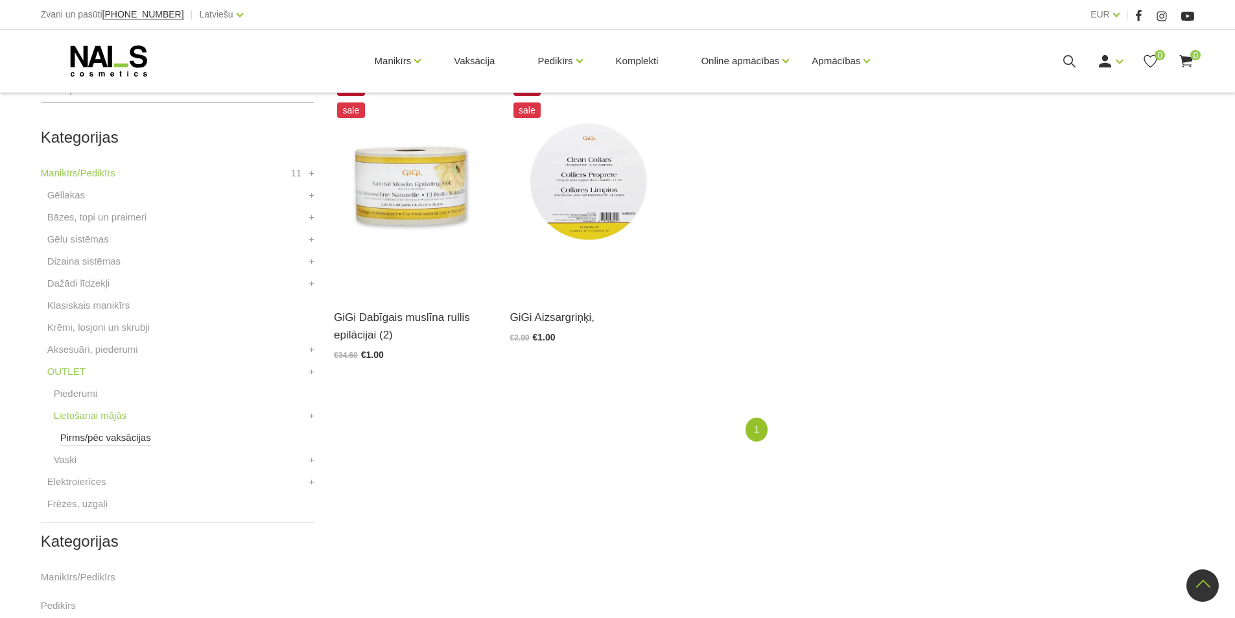
click at [69, 440] on link "Pirms/pēc vaksācijas" at bounding box center [105, 438] width 91 height 16
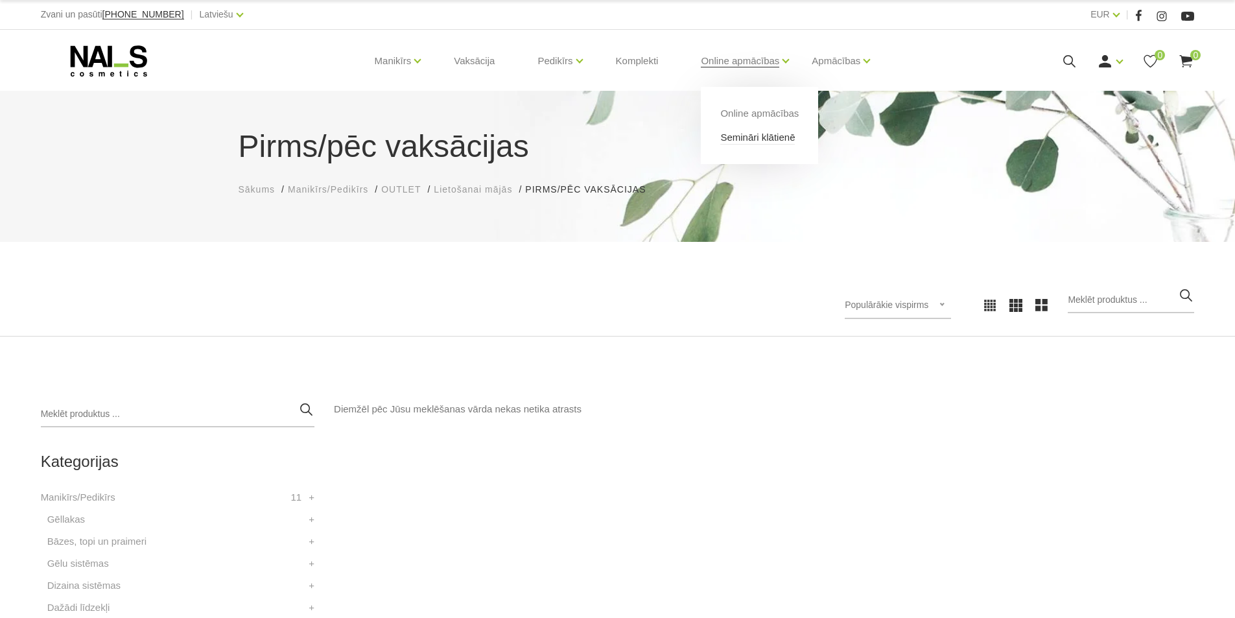
click at [757, 139] on link "Semināri klātienē" at bounding box center [757, 137] width 75 height 14
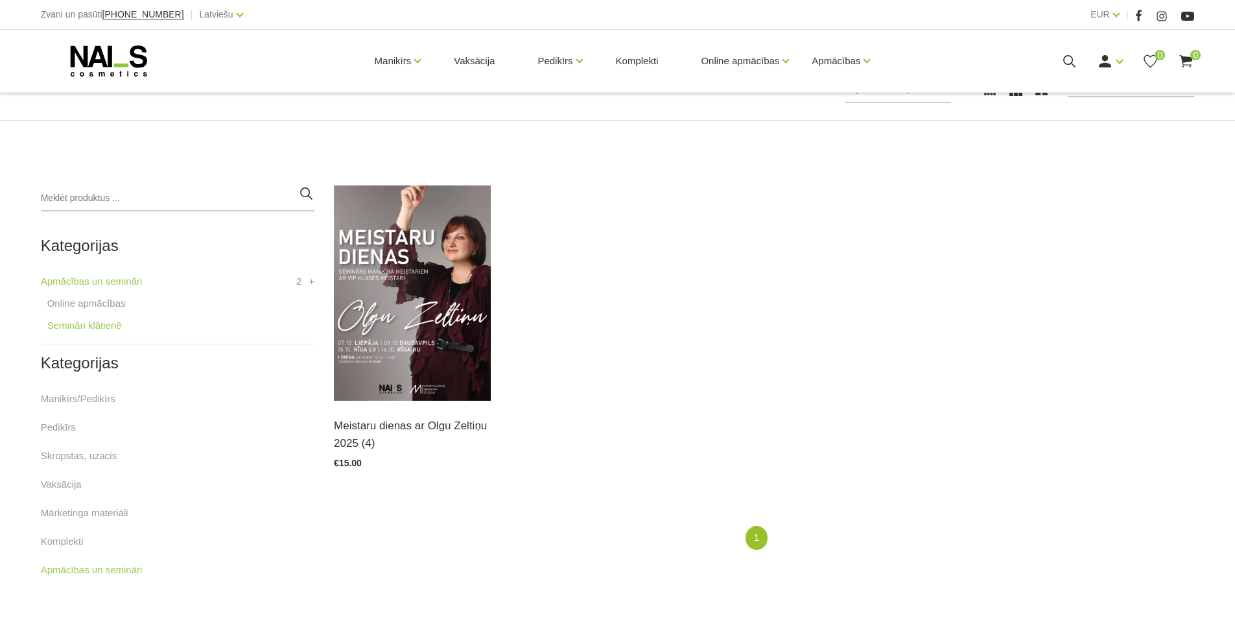
scroll to position [259, 0]
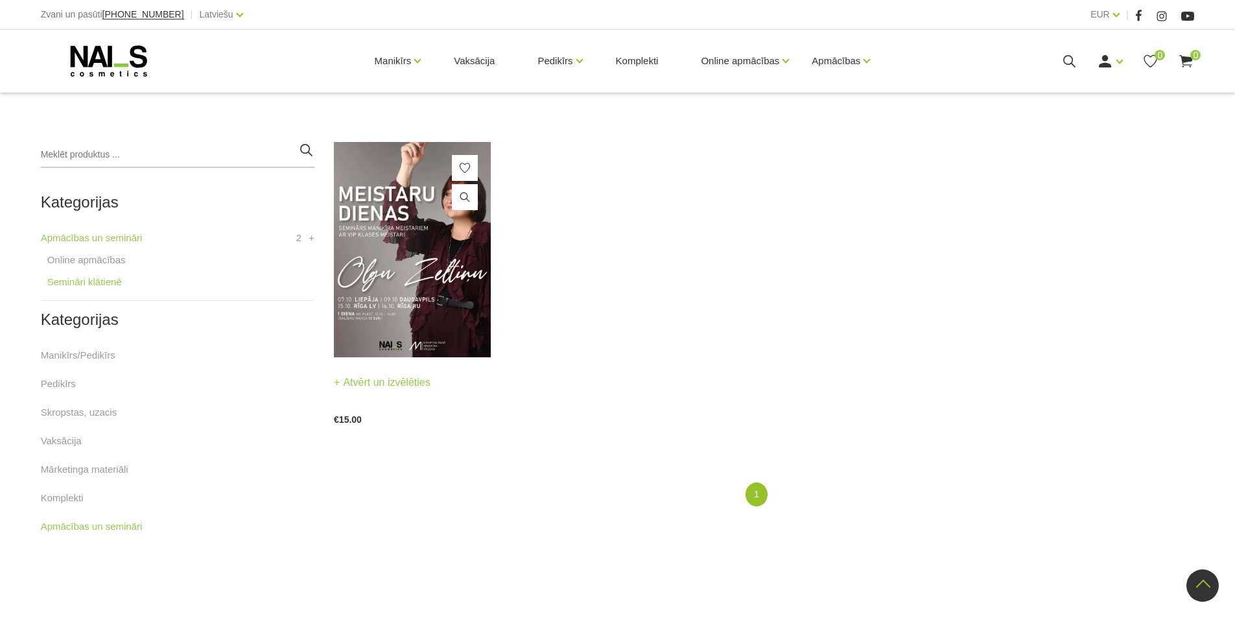
click at [428, 220] on img at bounding box center [412, 249] width 156 height 215
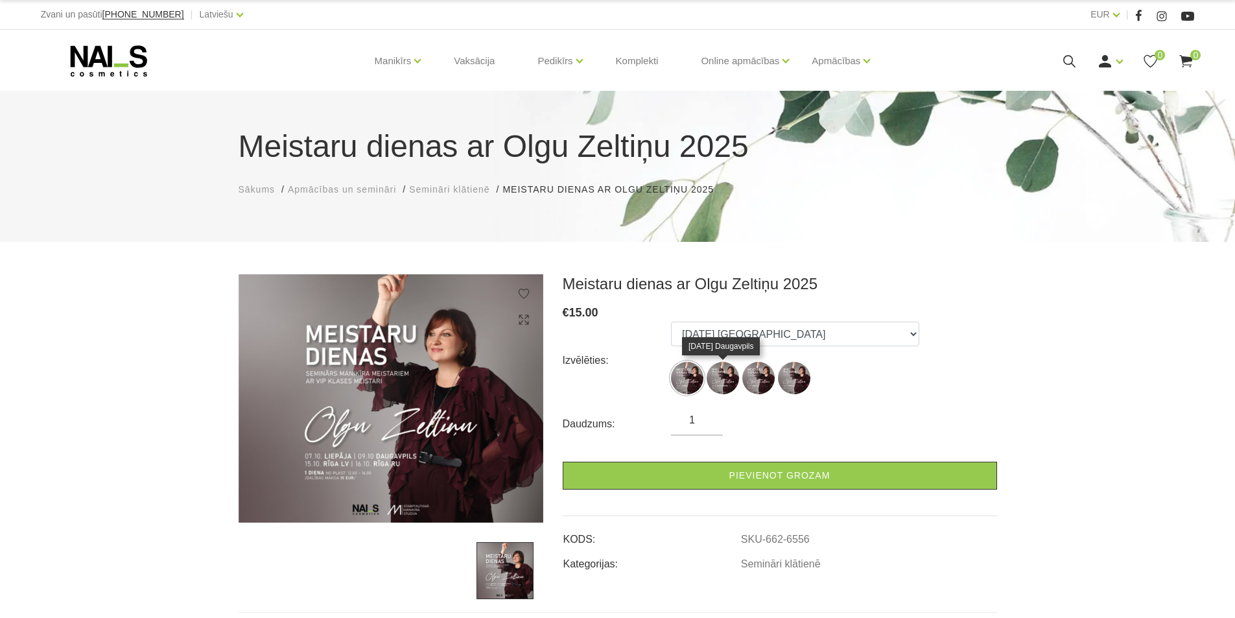
click at [732, 378] on img at bounding box center [722, 378] width 32 height 32
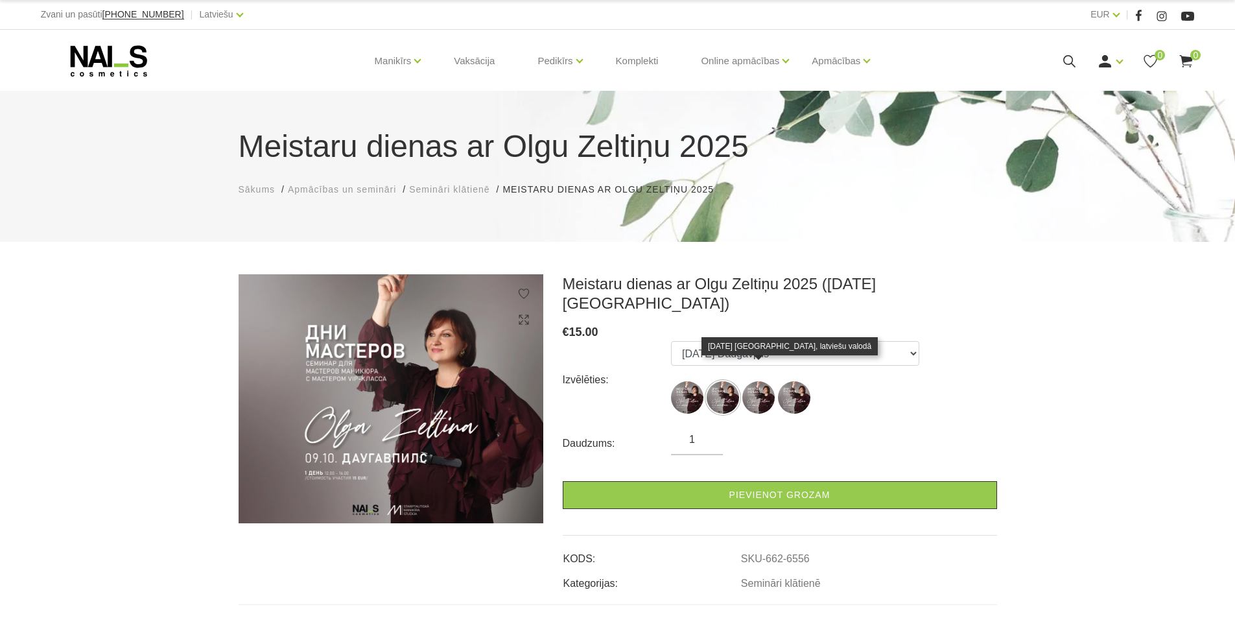
click at [768, 381] on img at bounding box center [758, 397] width 32 height 32
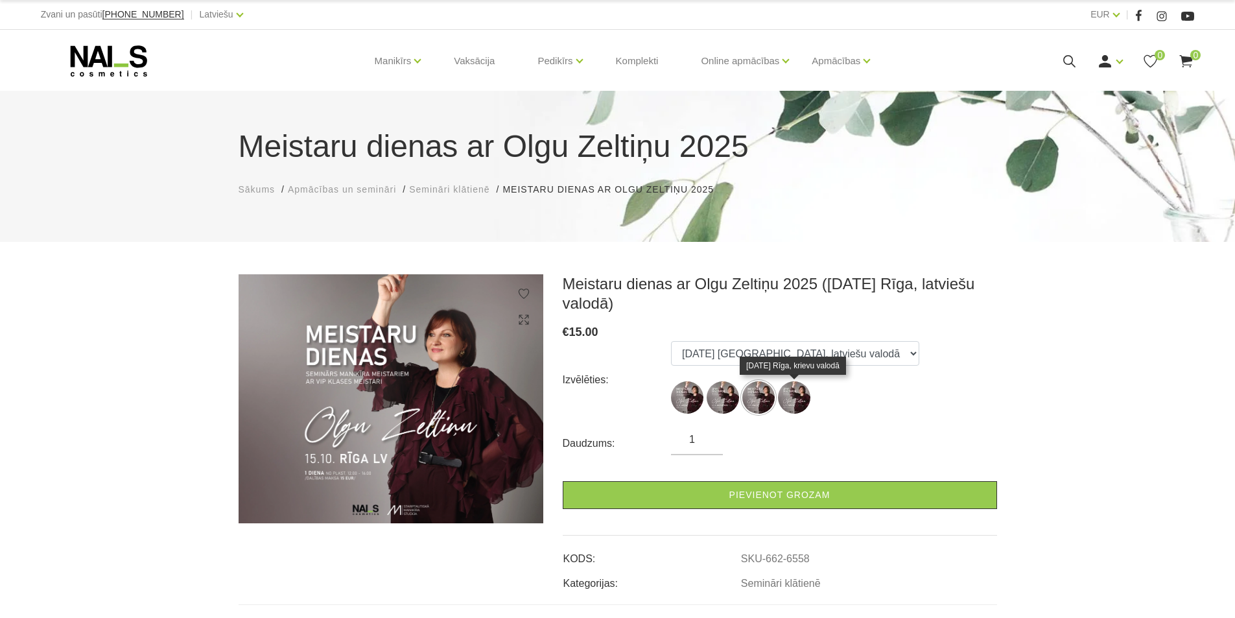
click at [802, 407] on img at bounding box center [794, 397] width 32 height 32
select select "6557"
